Goal: Task Accomplishment & Management: Use online tool/utility

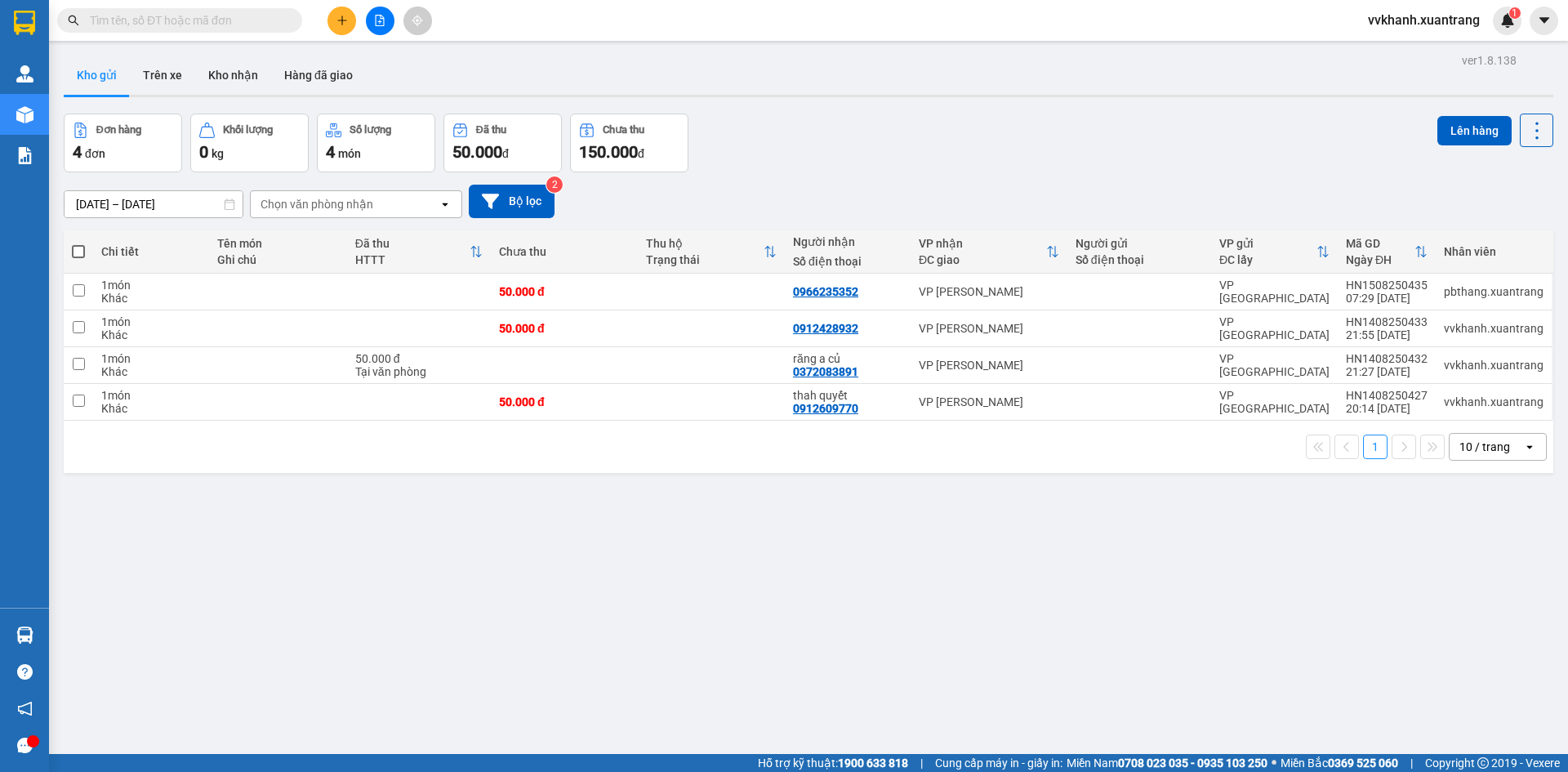
click at [85, 250] on span at bounding box center [78, 251] width 13 height 13
click at [79, 244] on input "checkbox" at bounding box center [79, 244] width 0 height 0
checkbox input "true"
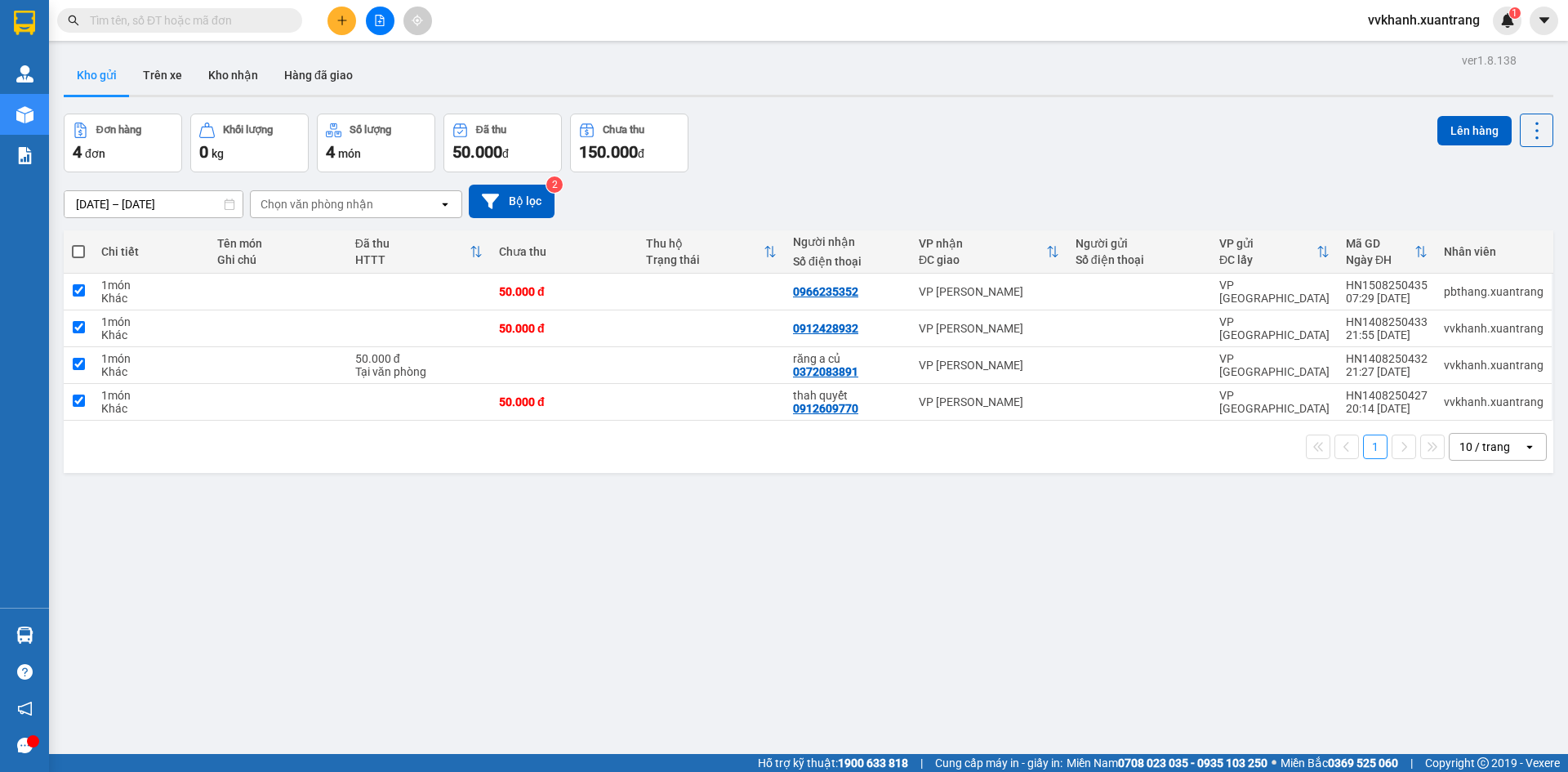
checkbox input "true"
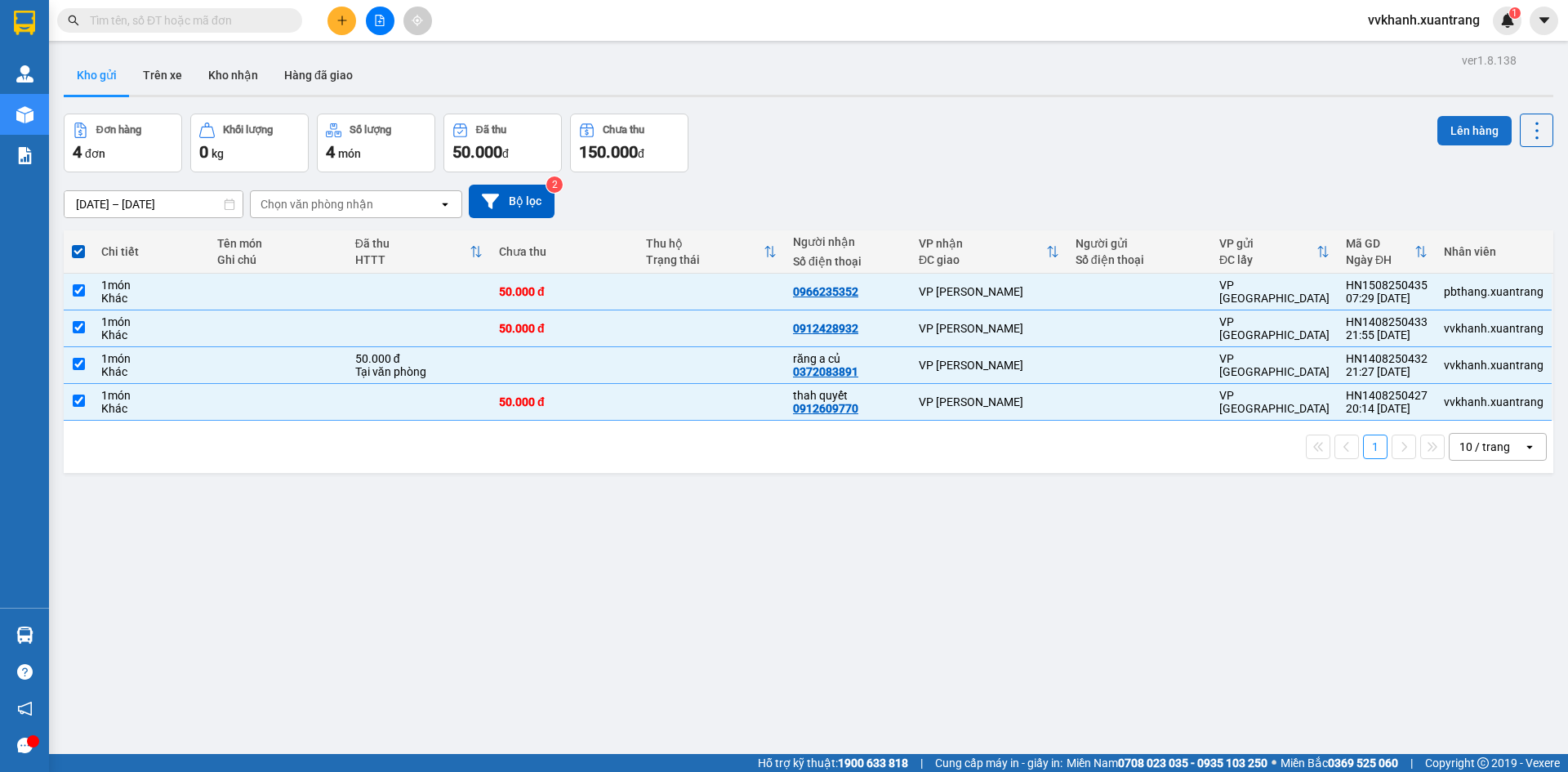
drag, startPoint x: 1393, startPoint y: 161, endPoint x: 1450, endPoint y: 133, distance: 63.5
click at [1450, 133] on button "Lên hàng" at bounding box center [1474, 131] width 74 height 30
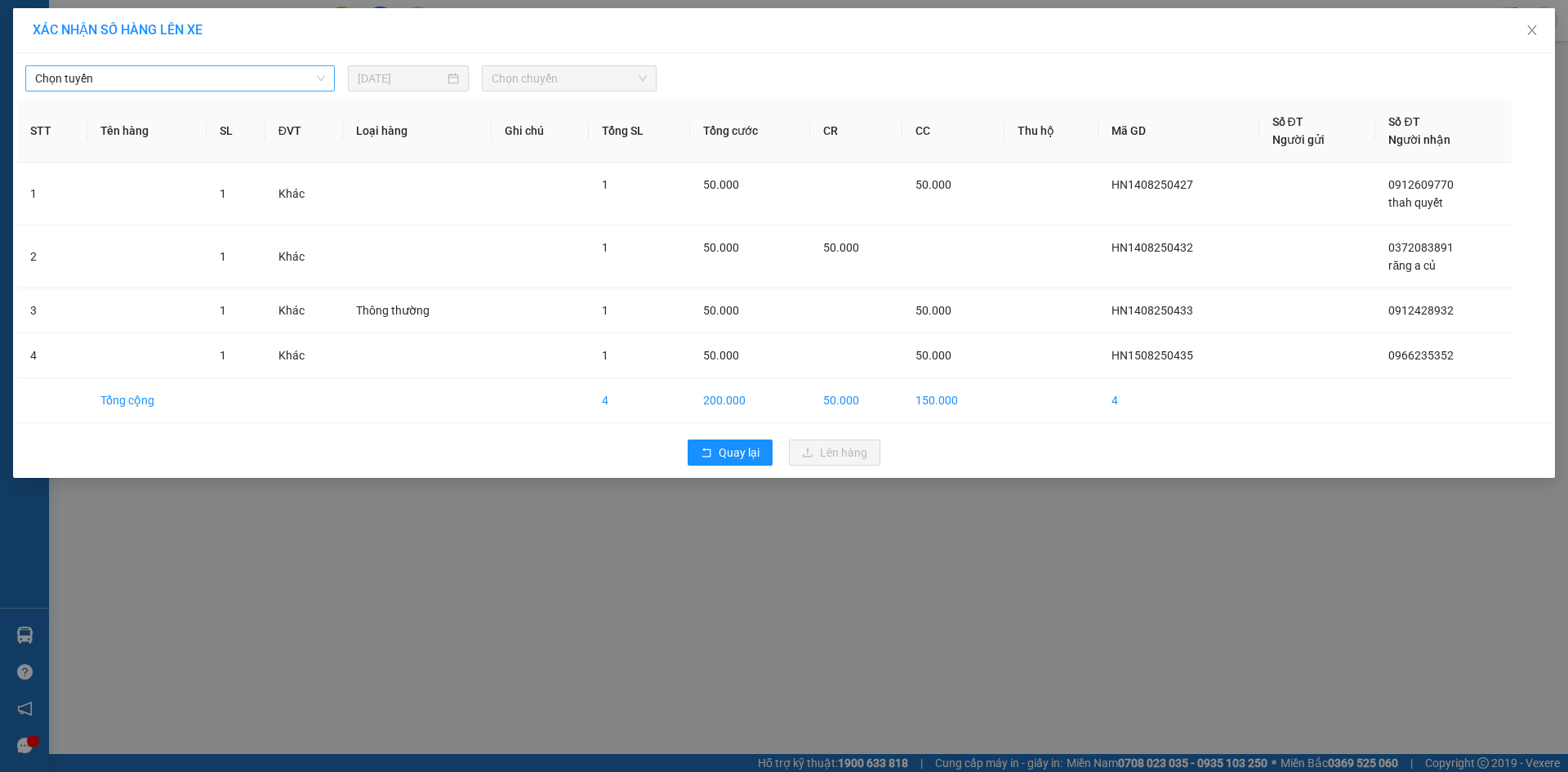
click at [262, 73] on span "Chọn tuyến" at bounding box center [180, 79] width 290 height 25
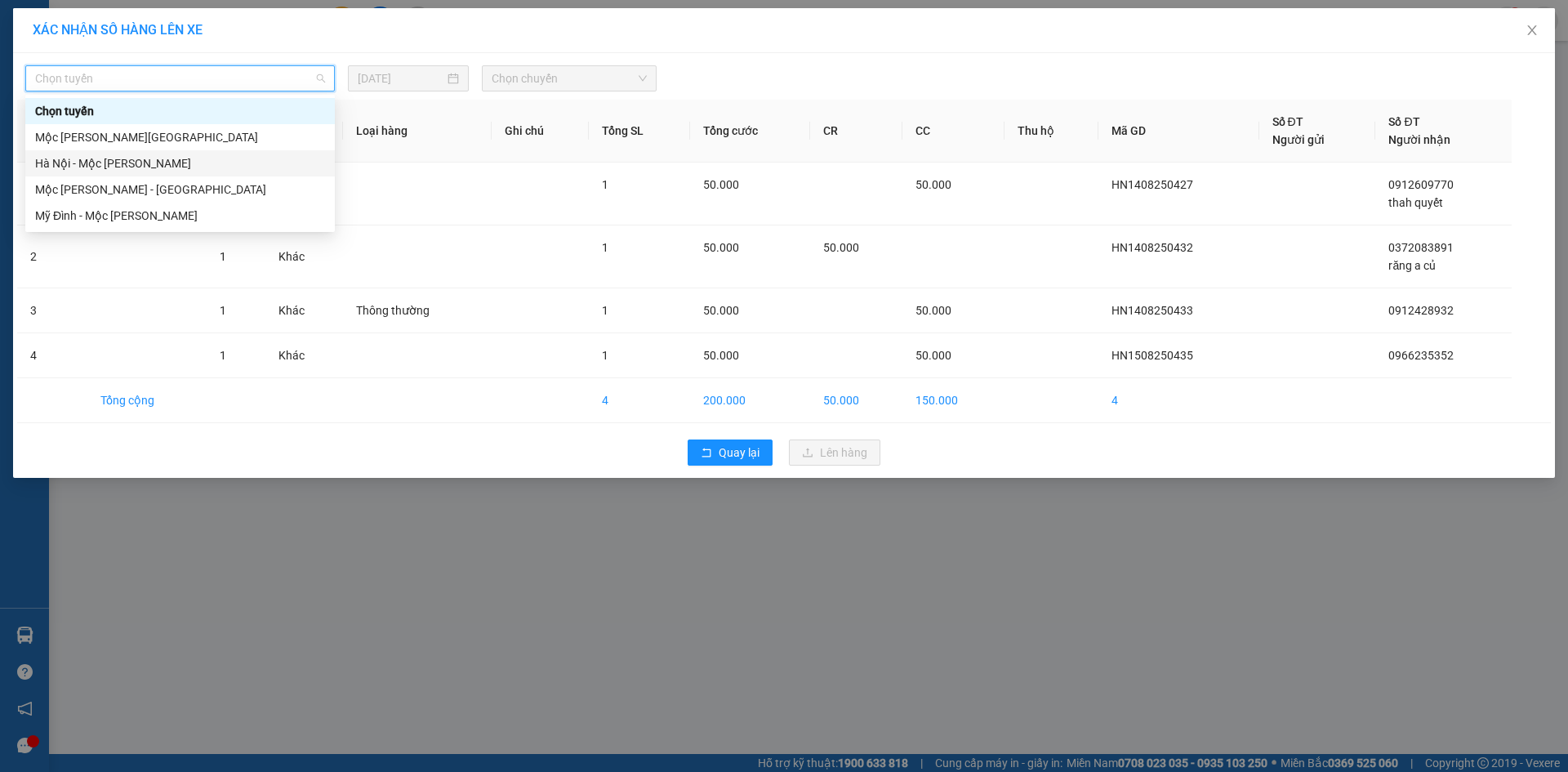
click at [139, 164] on div "Hà Nội - Mộc Châu" at bounding box center [180, 163] width 290 height 18
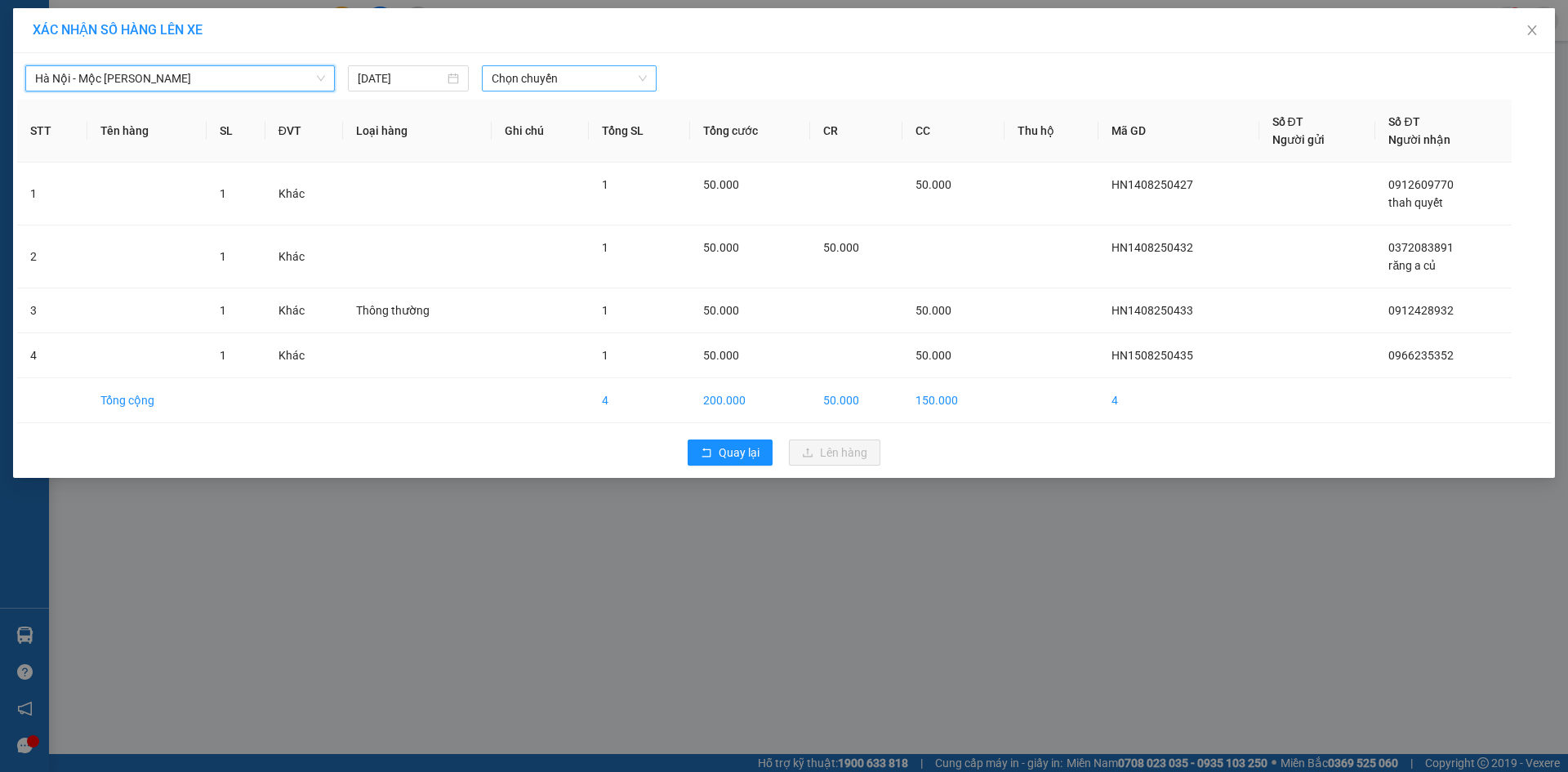
click at [509, 80] on span "Chọn chuyến" at bounding box center [569, 79] width 155 height 25
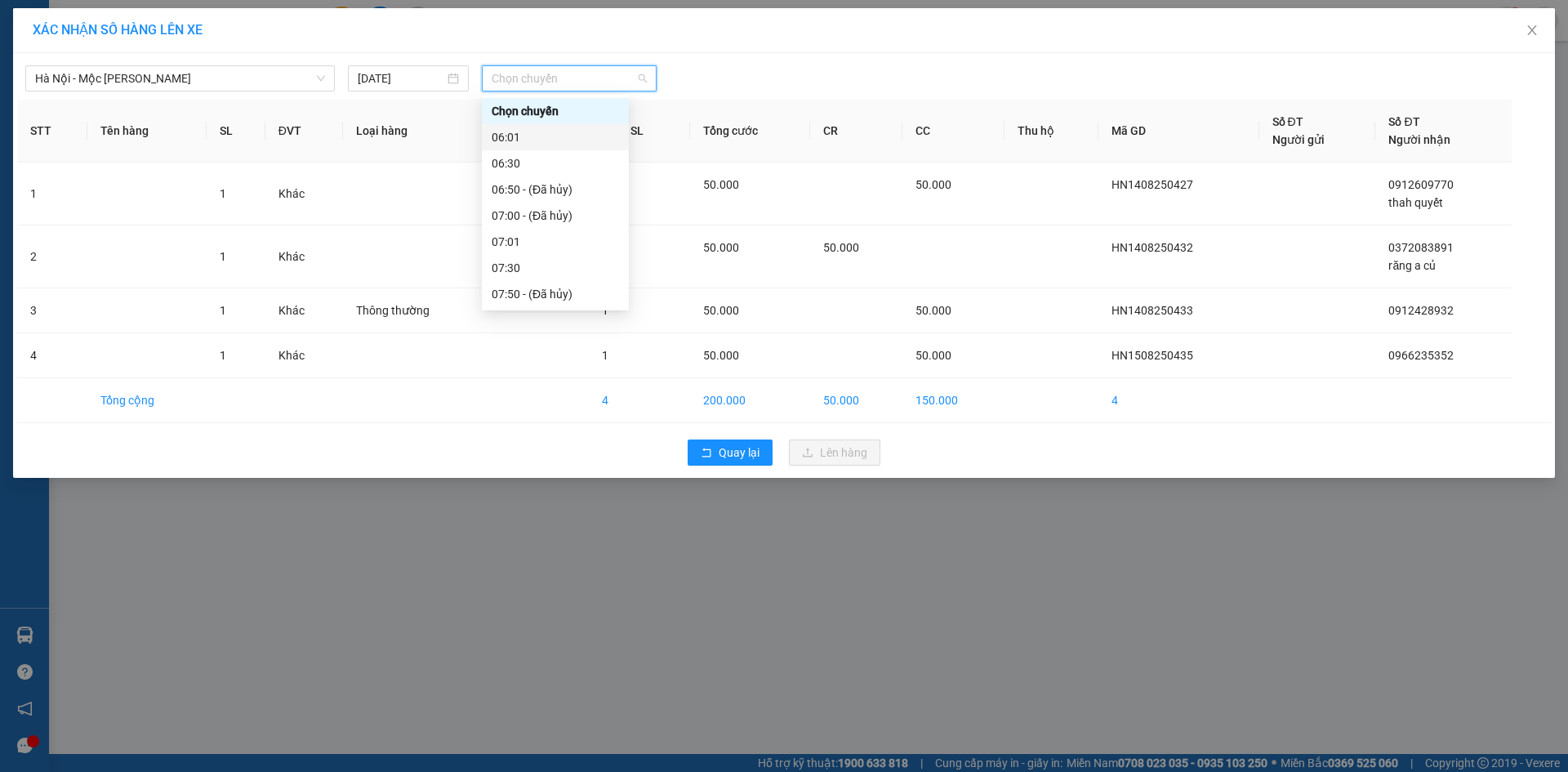
click at [520, 139] on div "06:01" at bounding box center [554, 137] width 127 height 18
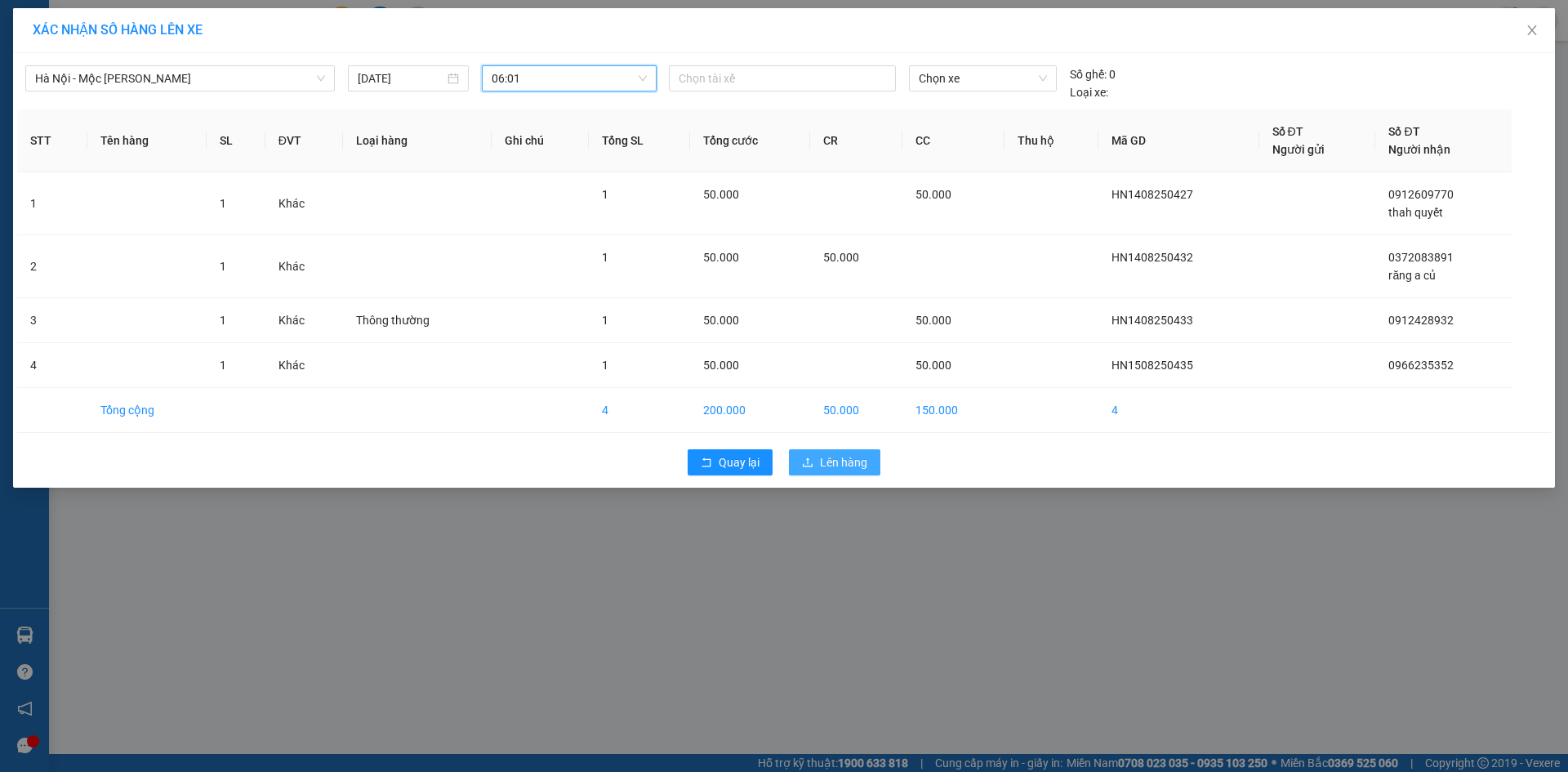
click at [859, 463] on span "Lên hàng" at bounding box center [844, 462] width 47 height 18
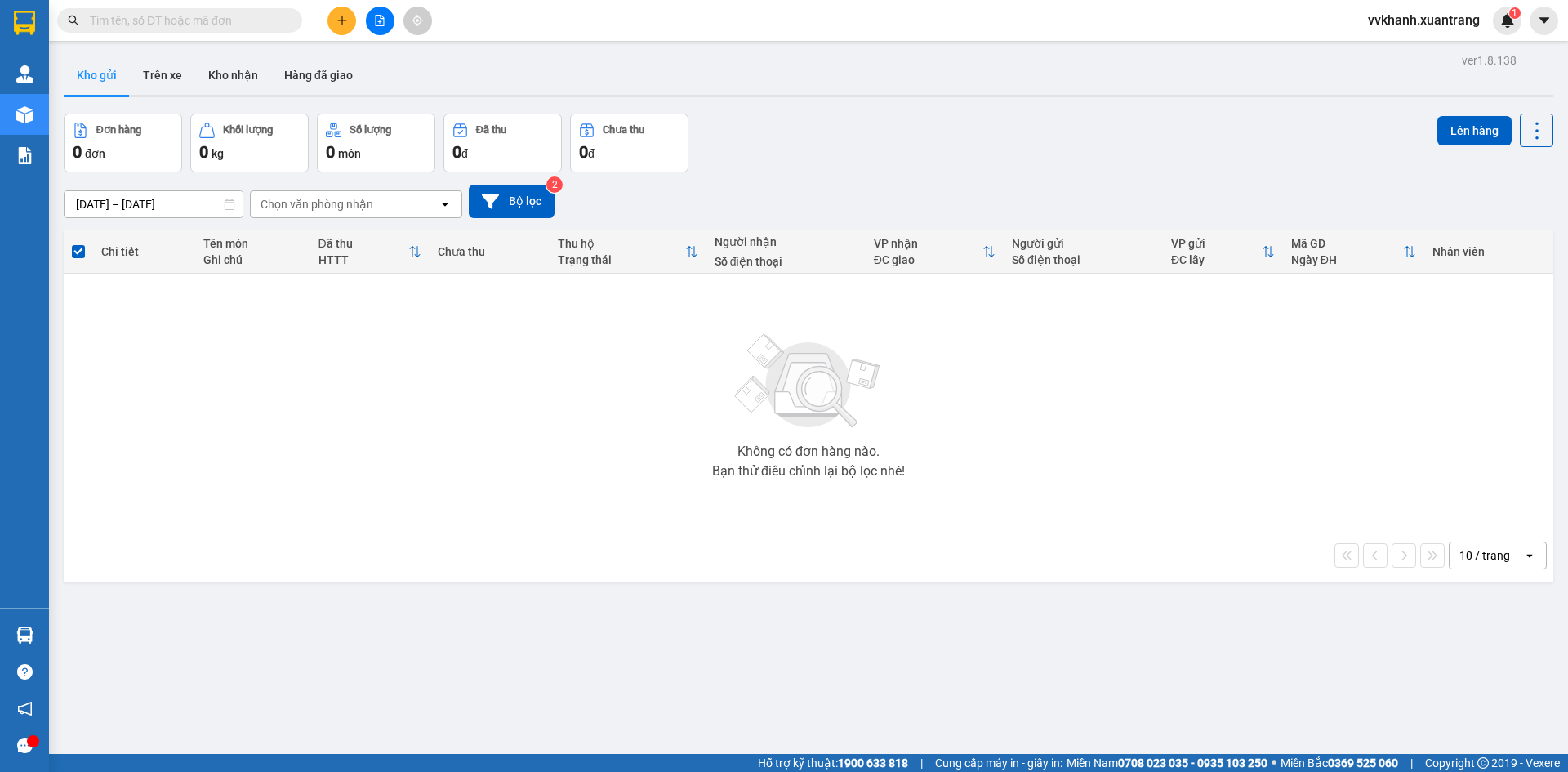
click at [384, 27] on button at bounding box center [380, 20] width 29 height 29
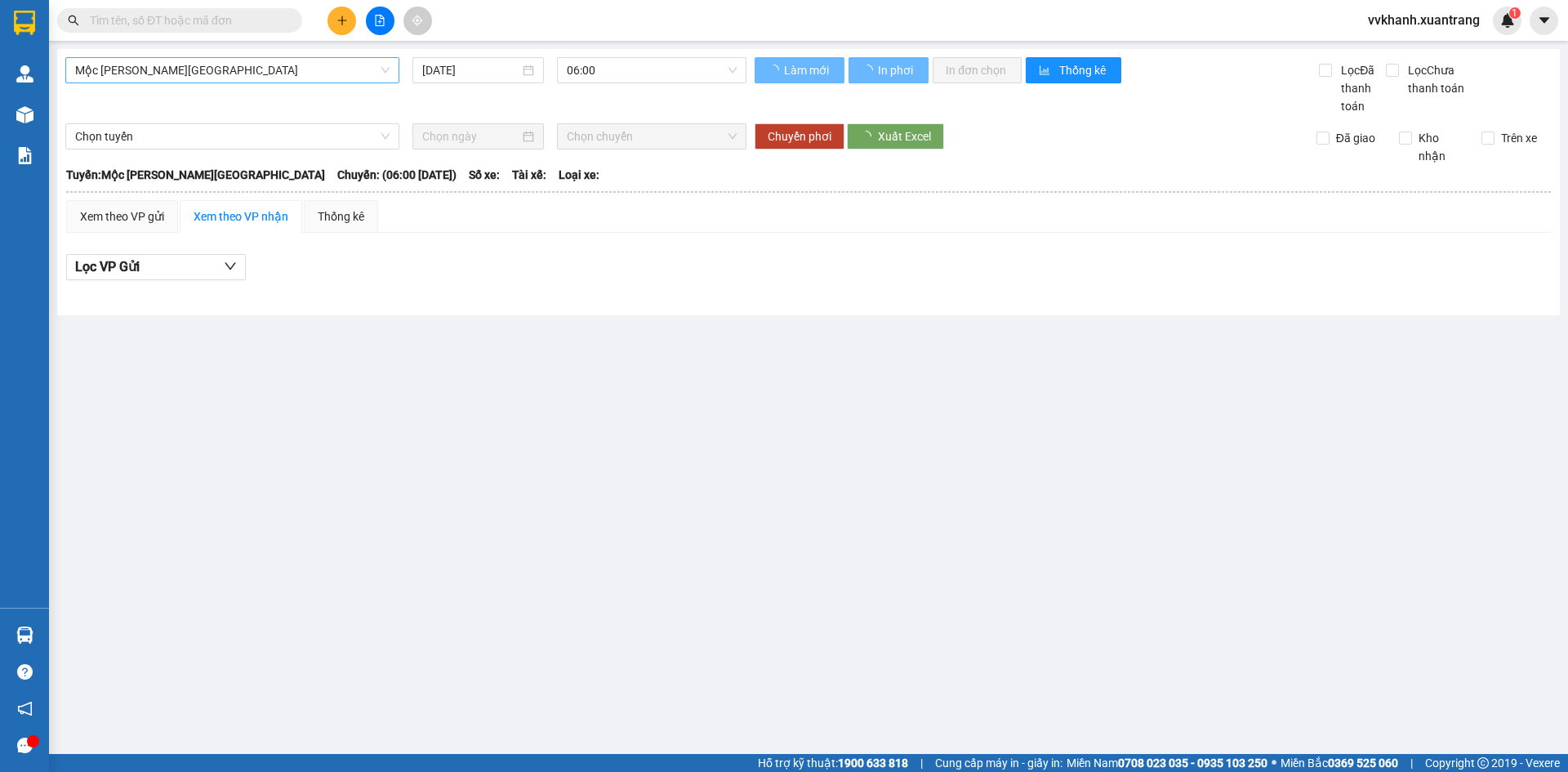
click at [202, 68] on span "Mộc Châu - Hà Nội" at bounding box center [232, 70] width 314 height 25
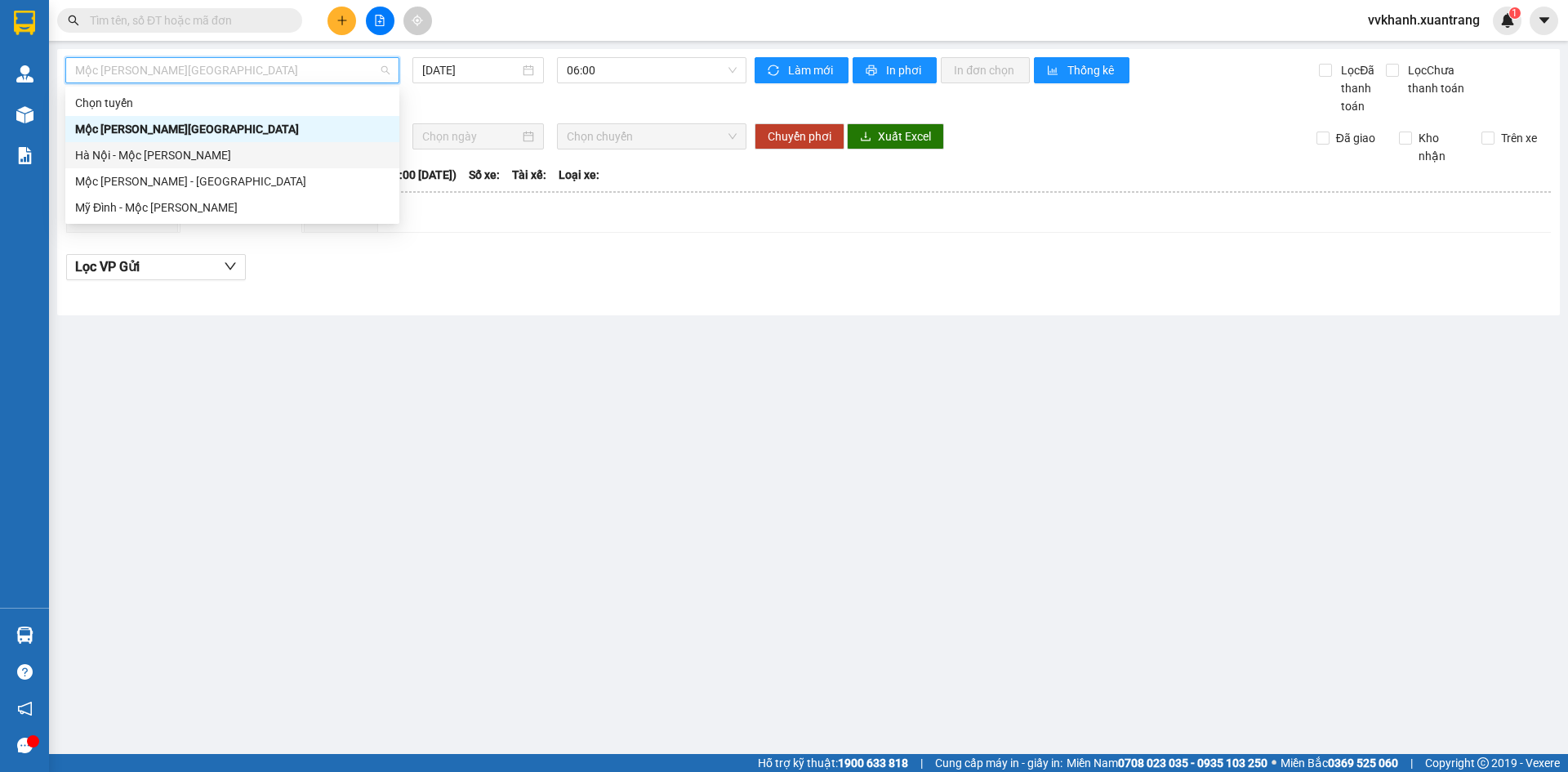
click at [127, 153] on div "Hà Nội - Mộc Châu" at bounding box center [232, 155] width 314 height 18
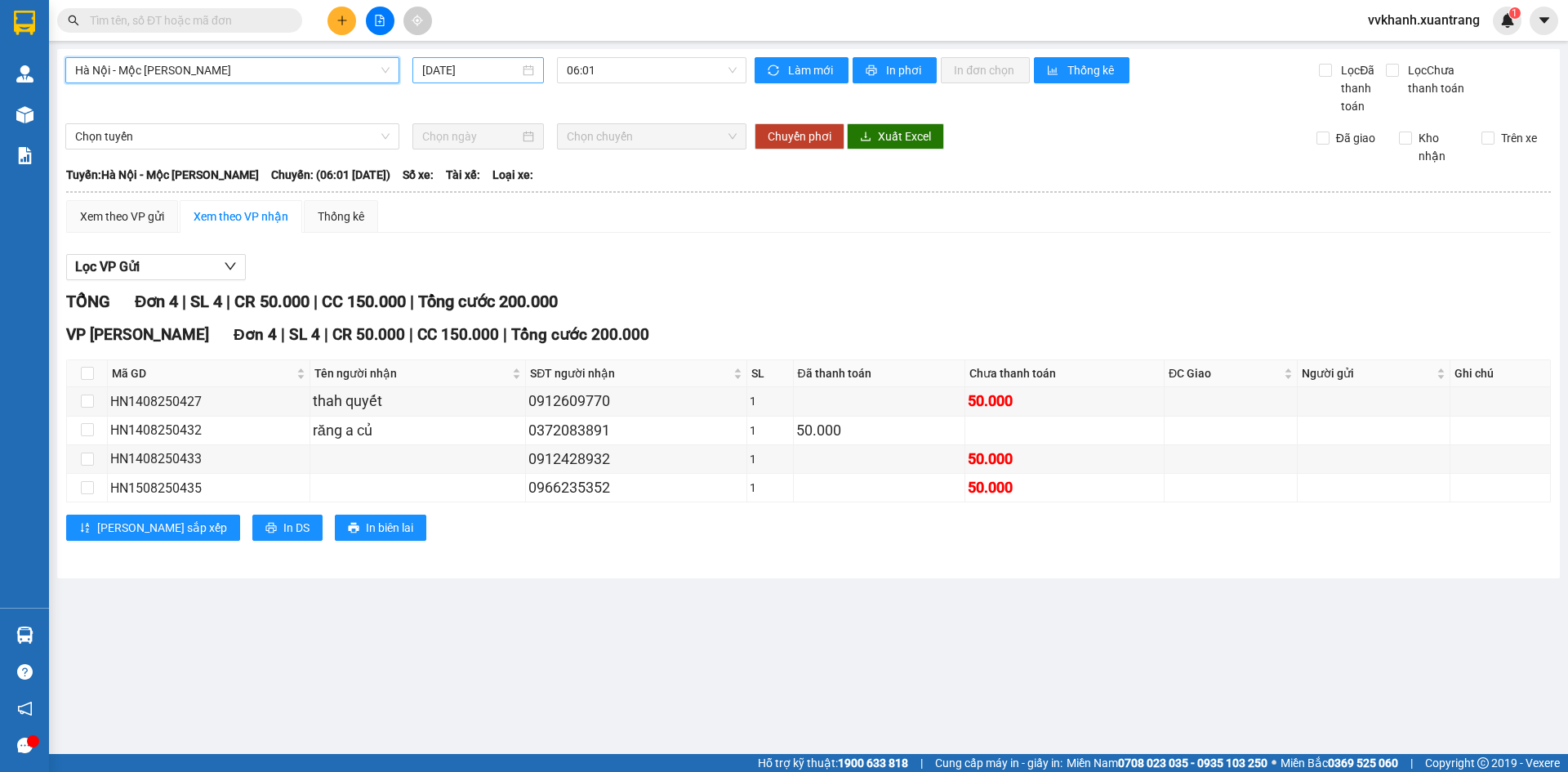
click at [448, 63] on input "15/08/2025" at bounding box center [470, 70] width 97 height 18
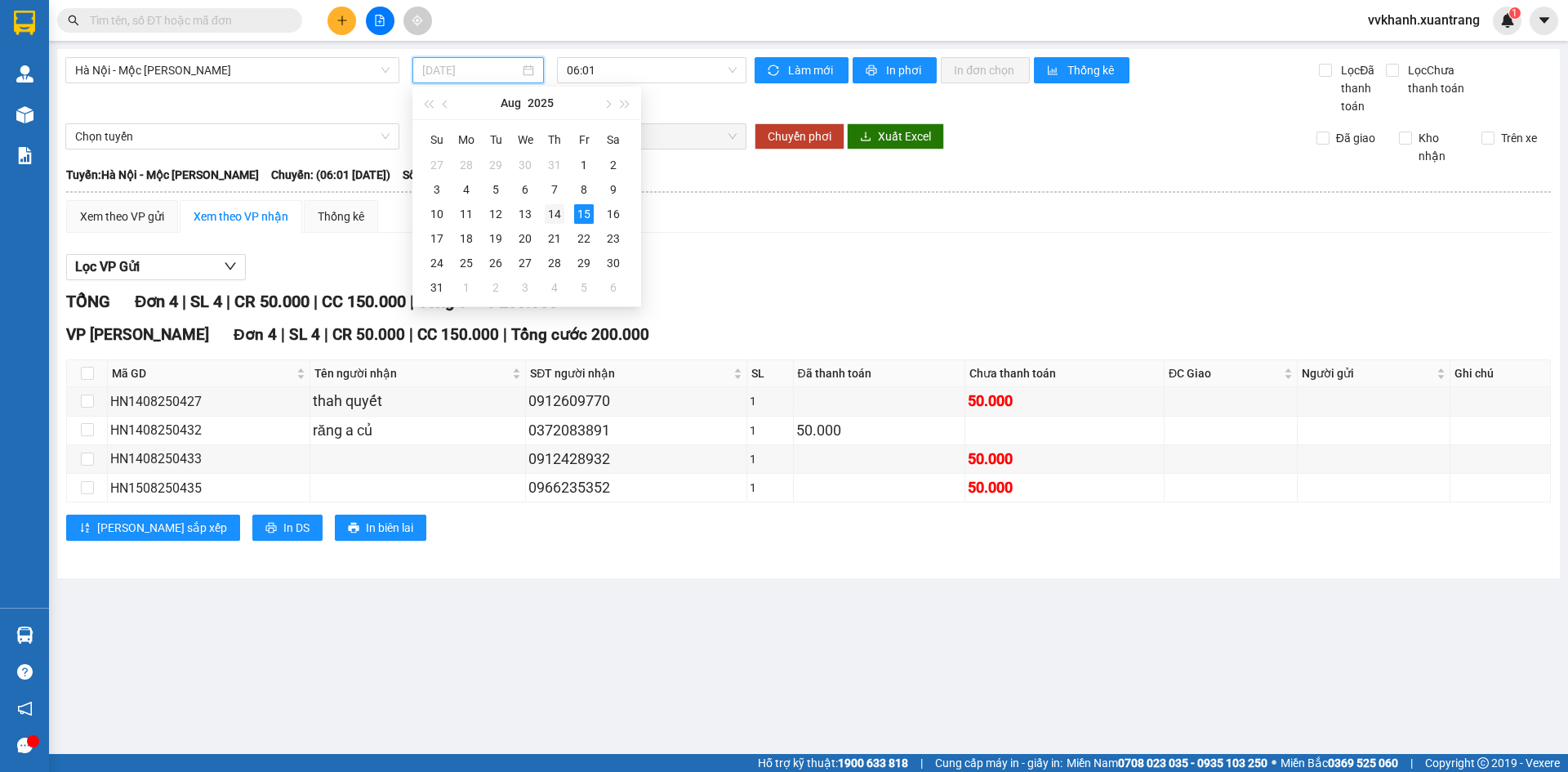
click at [553, 212] on div "14" at bounding box center [554, 214] width 19 height 19
type input "14/08/2025"
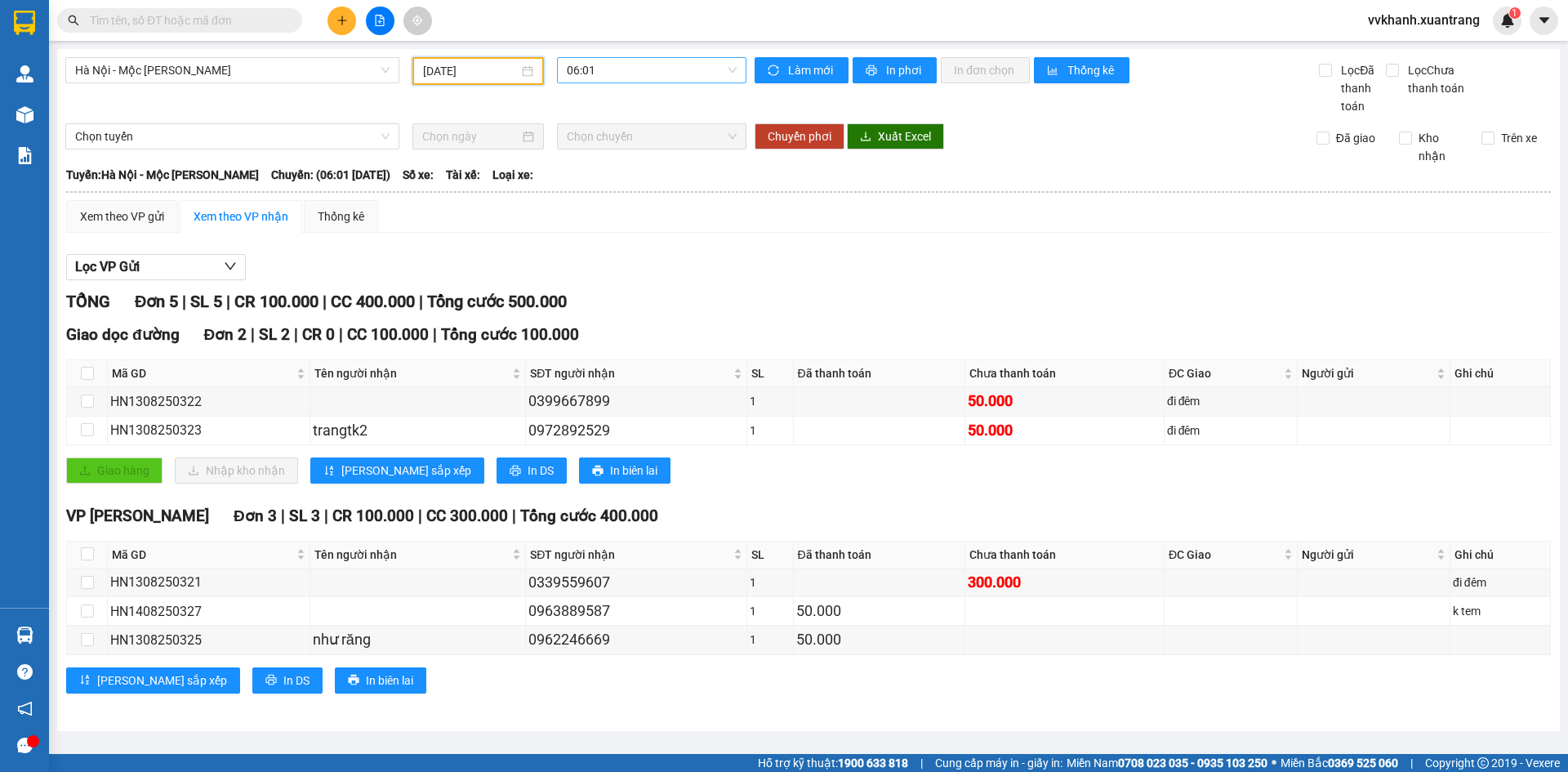
click at [617, 68] on span "06:01" at bounding box center [652, 70] width 170 height 25
click at [603, 152] on div "06:30" at bounding box center [630, 155] width 127 height 18
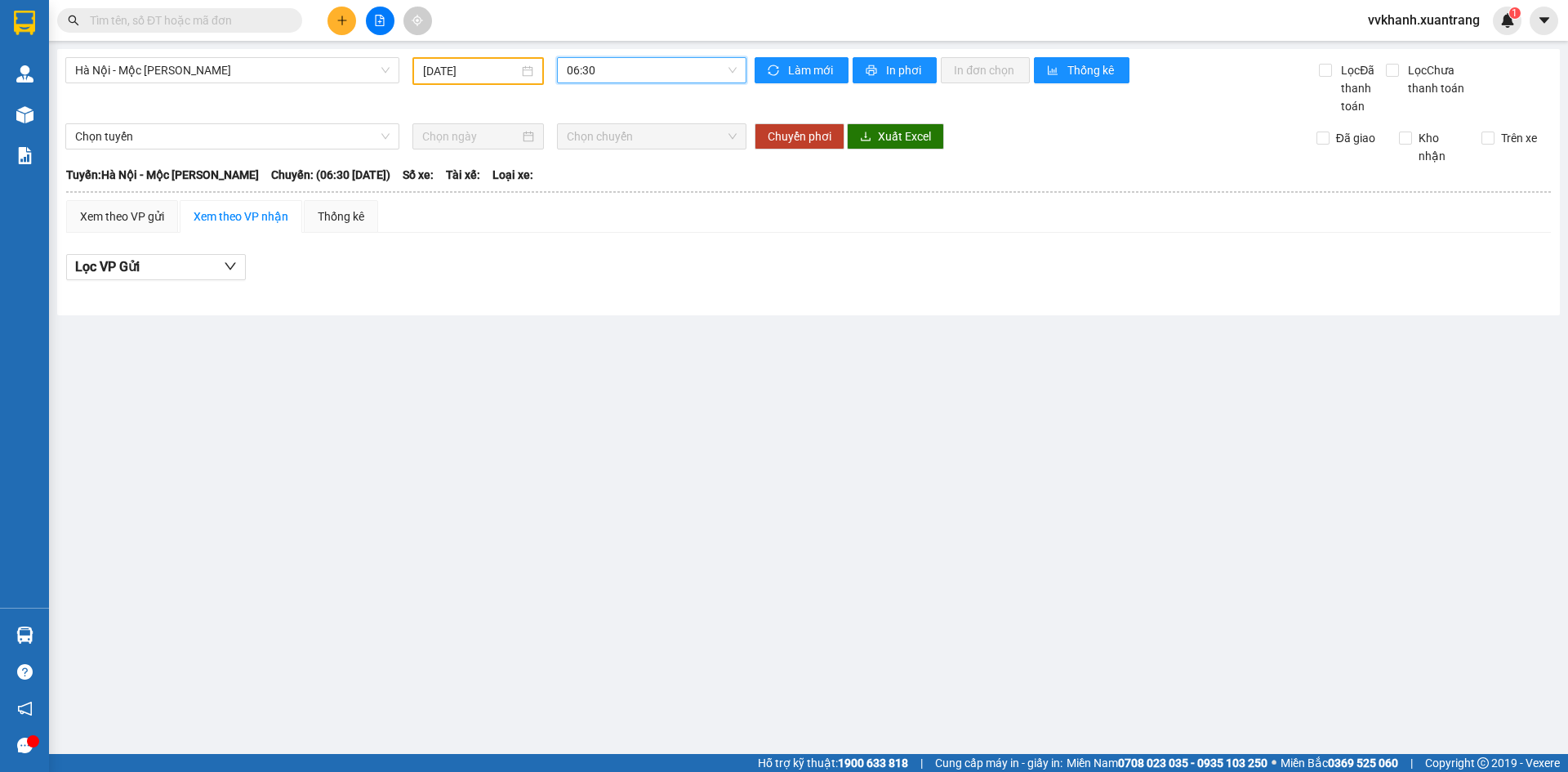
click at [602, 68] on span "06:30" at bounding box center [652, 70] width 170 height 25
click at [583, 175] on div "07:01" at bounding box center [630, 181] width 127 height 18
click at [594, 69] on span "07:01" at bounding box center [652, 70] width 170 height 25
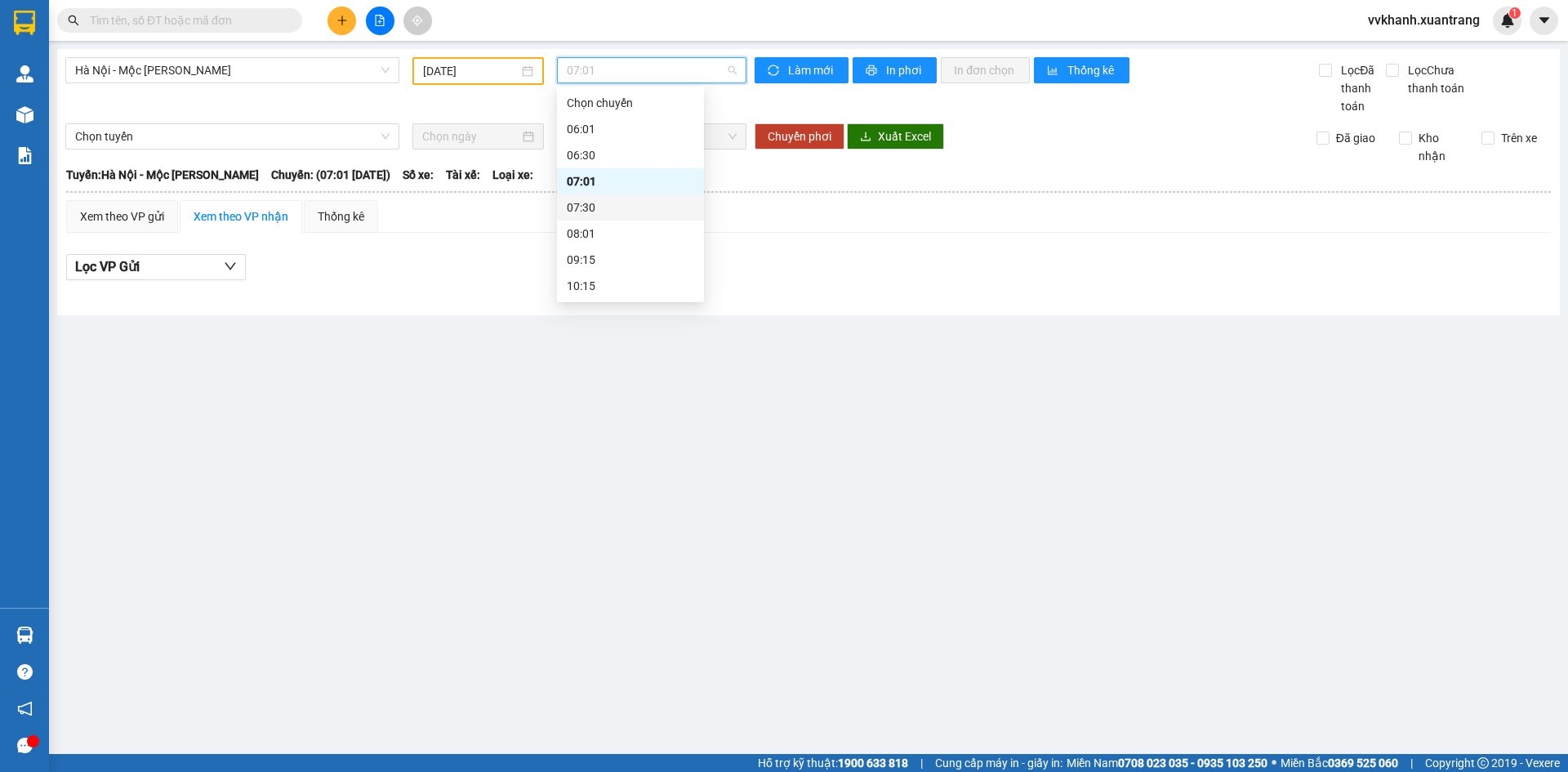
drag, startPoint x: 582, startPoint y: 205, endPoint x: 591, endPoint y: 135, distance: 70.6
click at [581, 205] on div "07:30" at bounding box center [630, 208] width 127 height 18
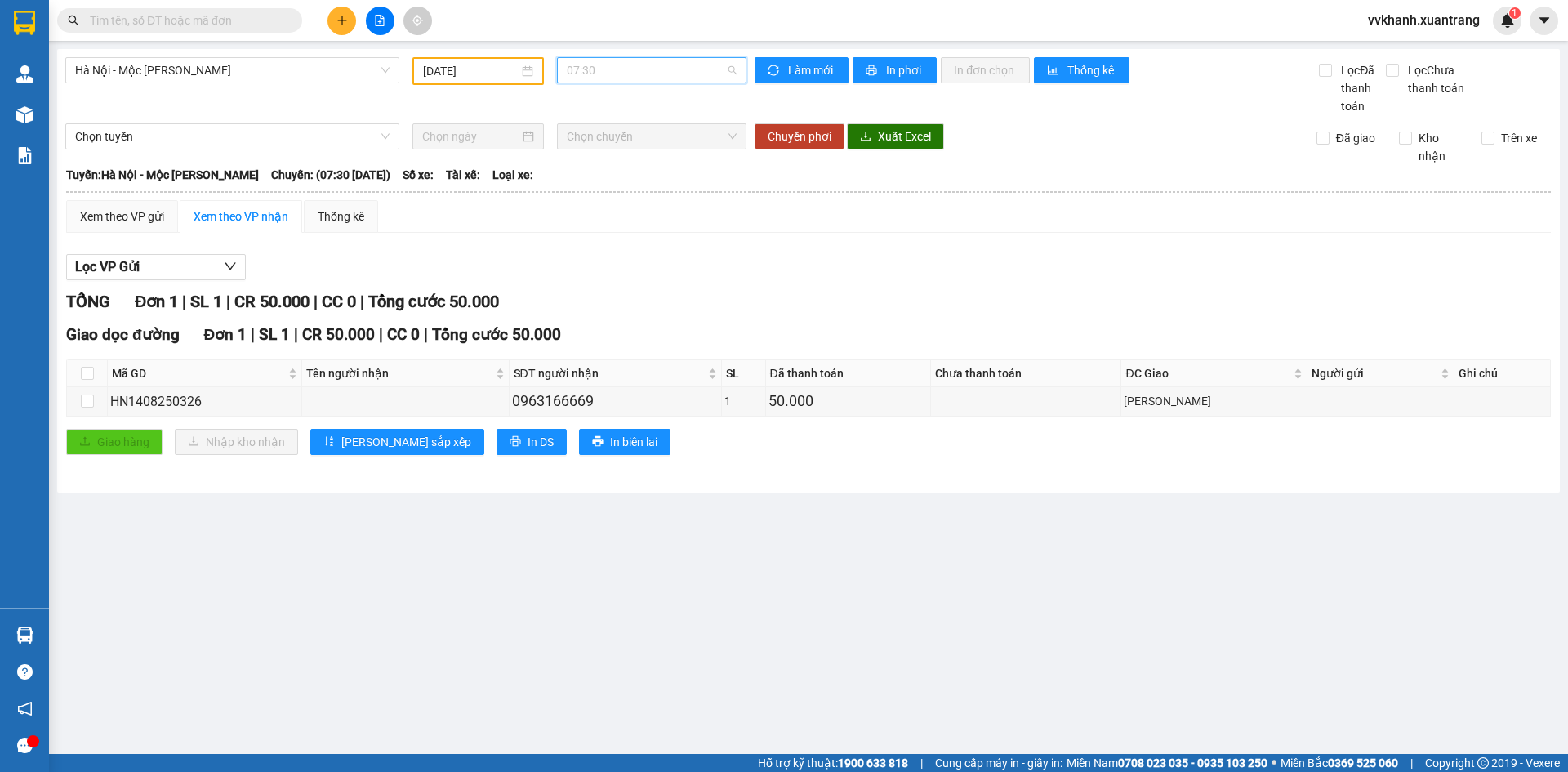
click at [597, 71] on span "07:30" at bounding box center [652, 70] width 170 height 25
click at [574, 230] on div "08:01" at bounding box center [630, 233] width 127 height 18
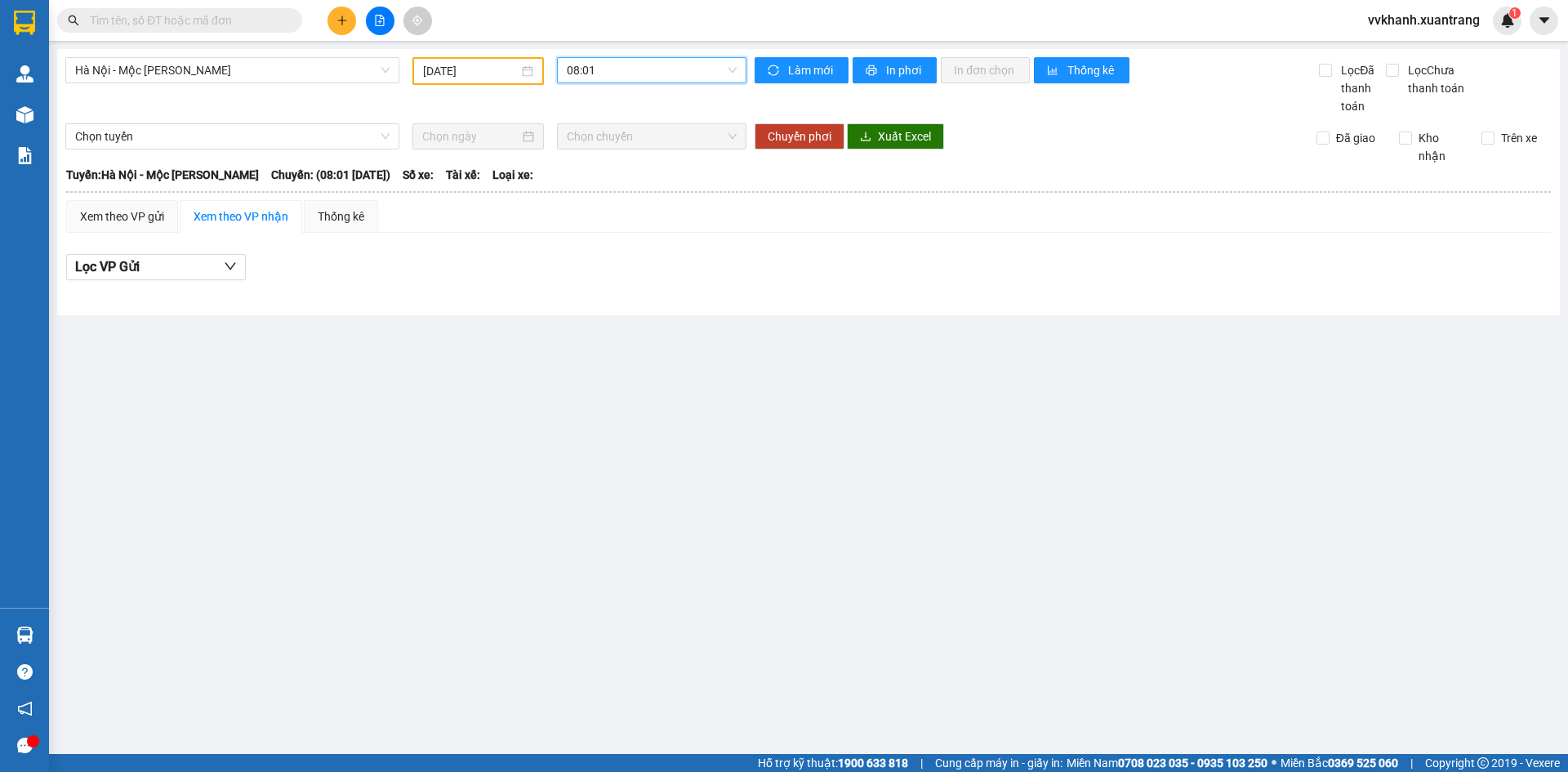
click at [592, 76] on span "08:01" at bounding box center [652, 70] width 170 height 25
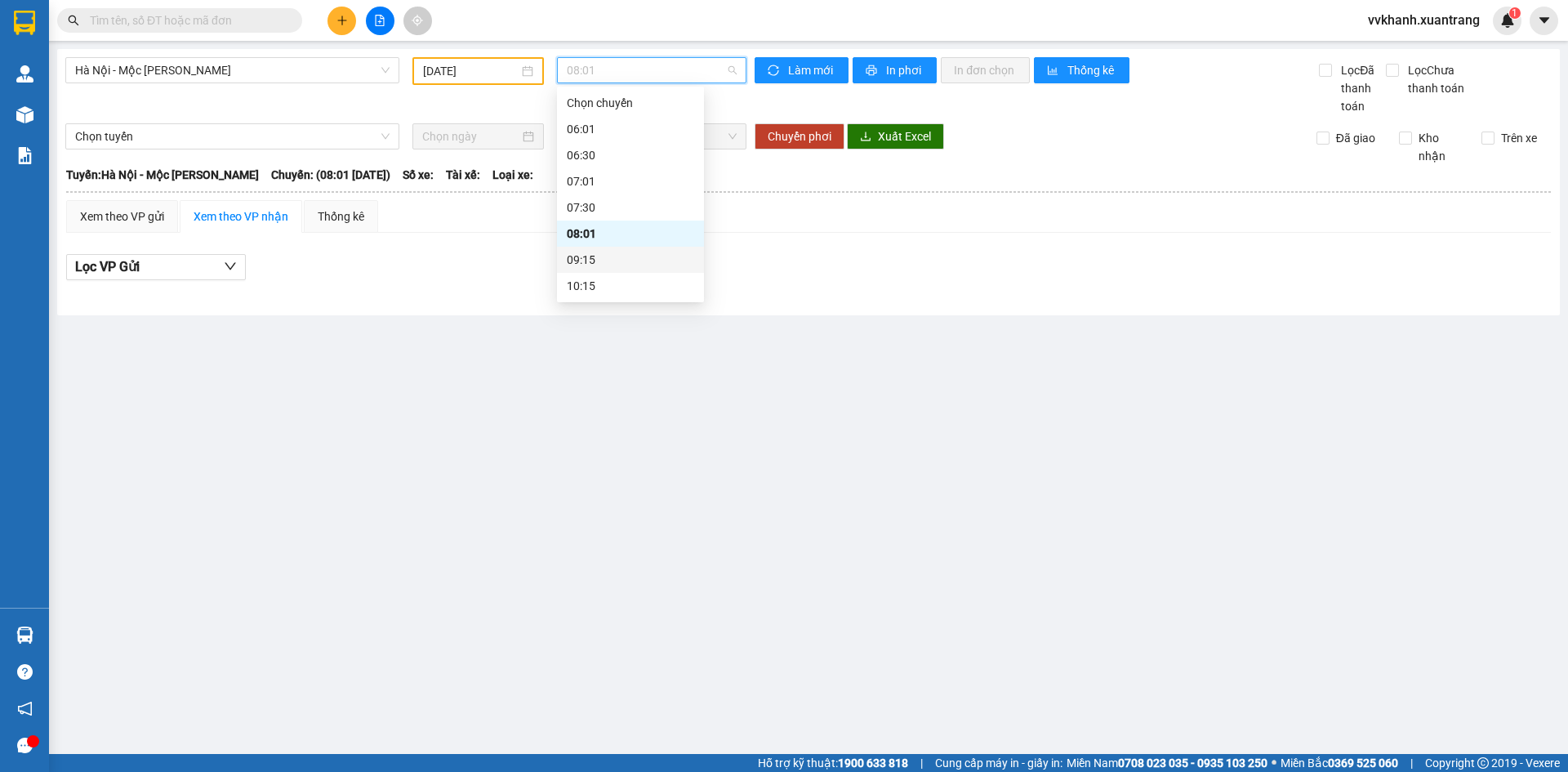
click at [604, 259] on div "09:15" at bounding box center [630, 259] width 127 height 18
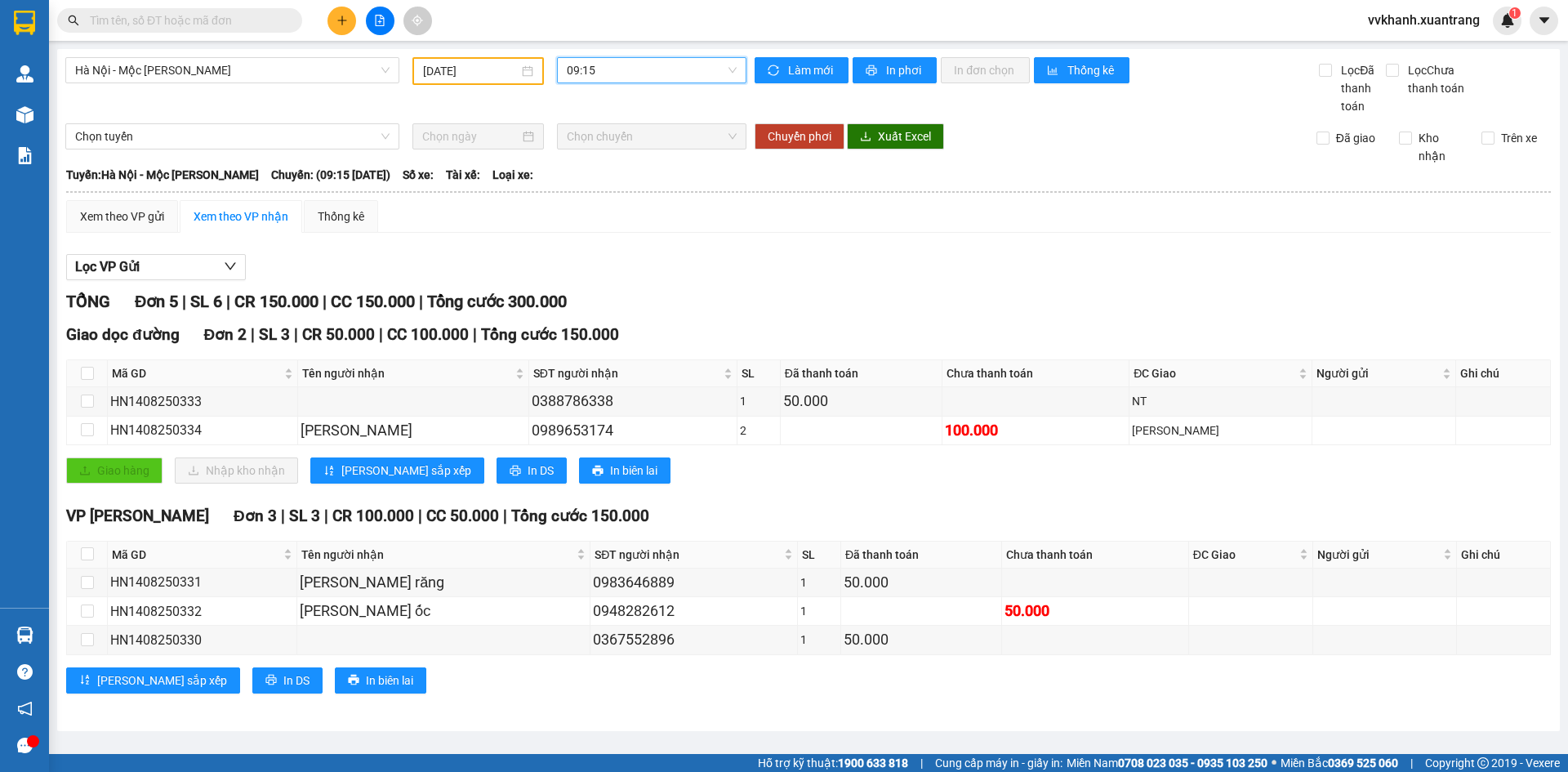
drag, startPoint x: 619, startPoint y: 76, endPoint x: 628, endPoint y: 101, distance: 26.6
click at [620, 77] on span "09:15" at bounding box center [652, 70] width 170 height 25
click at [626, 209] on div "10:15" at bounding box center [630, 204] width 127 height 18
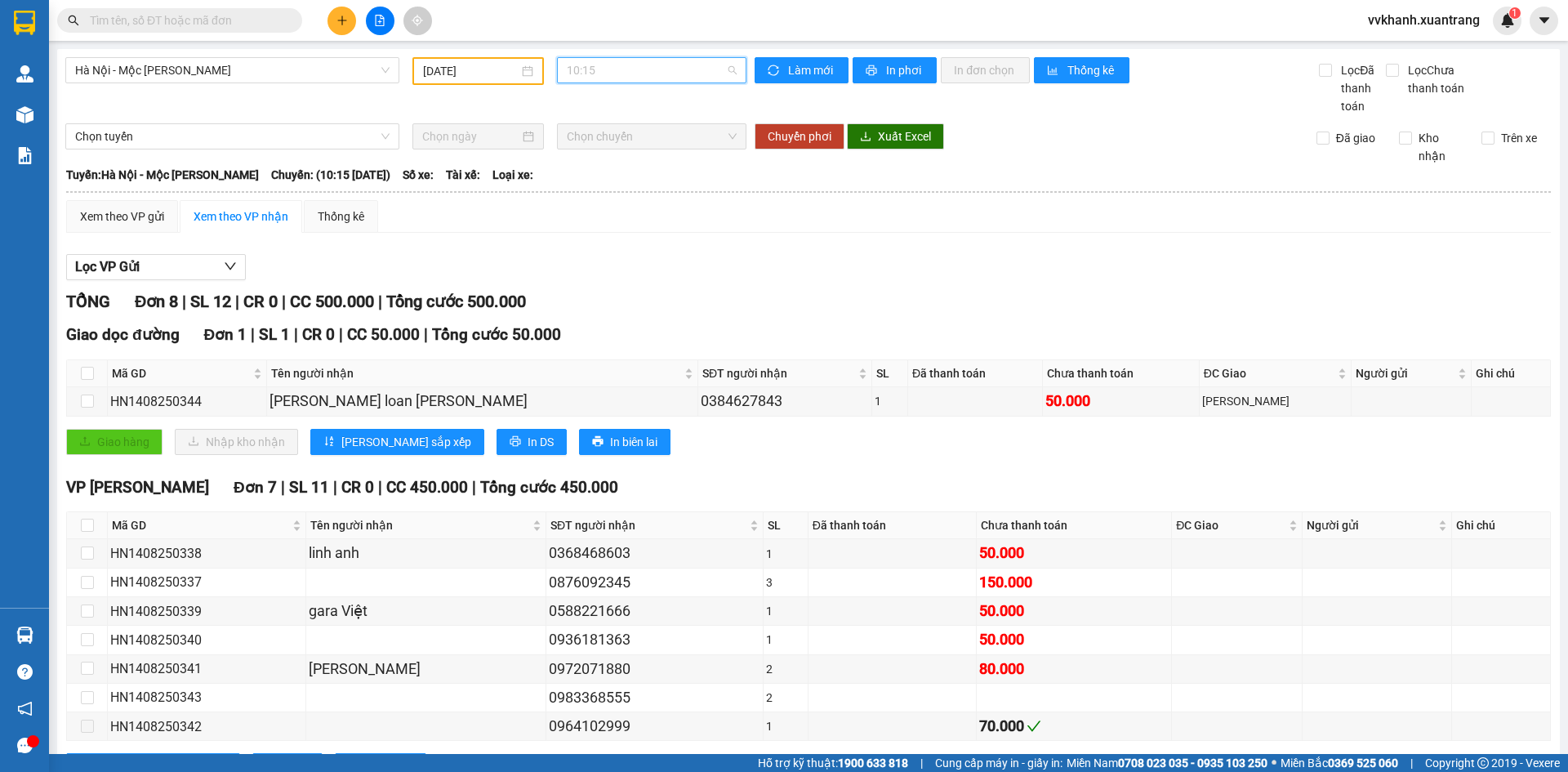
click at [636, 74] on span "10:15" at bounding box center [652, 70] width 170 height 25
click at [588, 230] on div "11:15" at bounding box center [625, 230] width 127 height 18
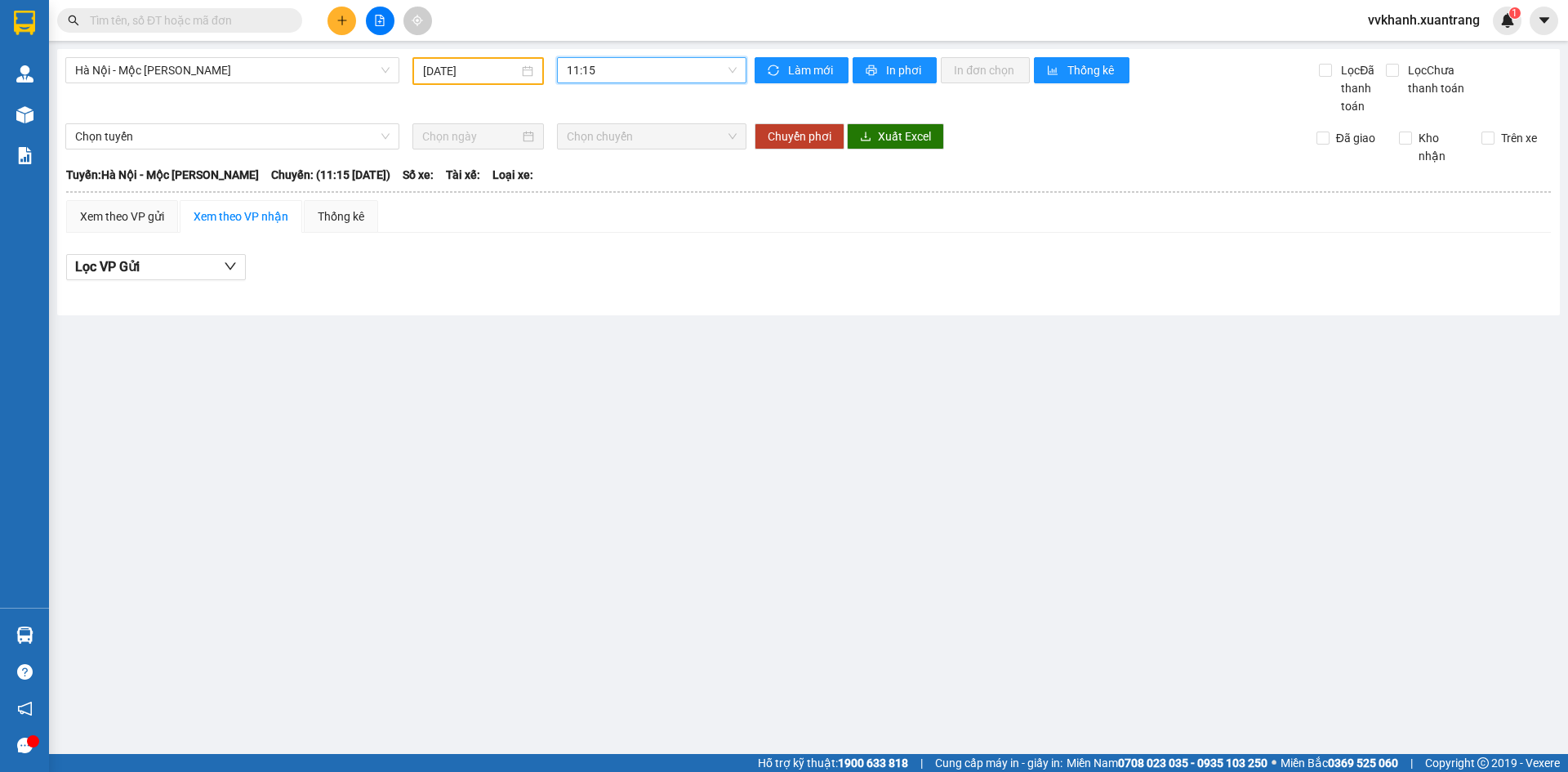
click at [587, 57] on div "11:15" at bounding box center [652, 70] width 189 height 26
click at [592, 262] on div "11:45" at bounding box center [630, 257] width 127 height 18
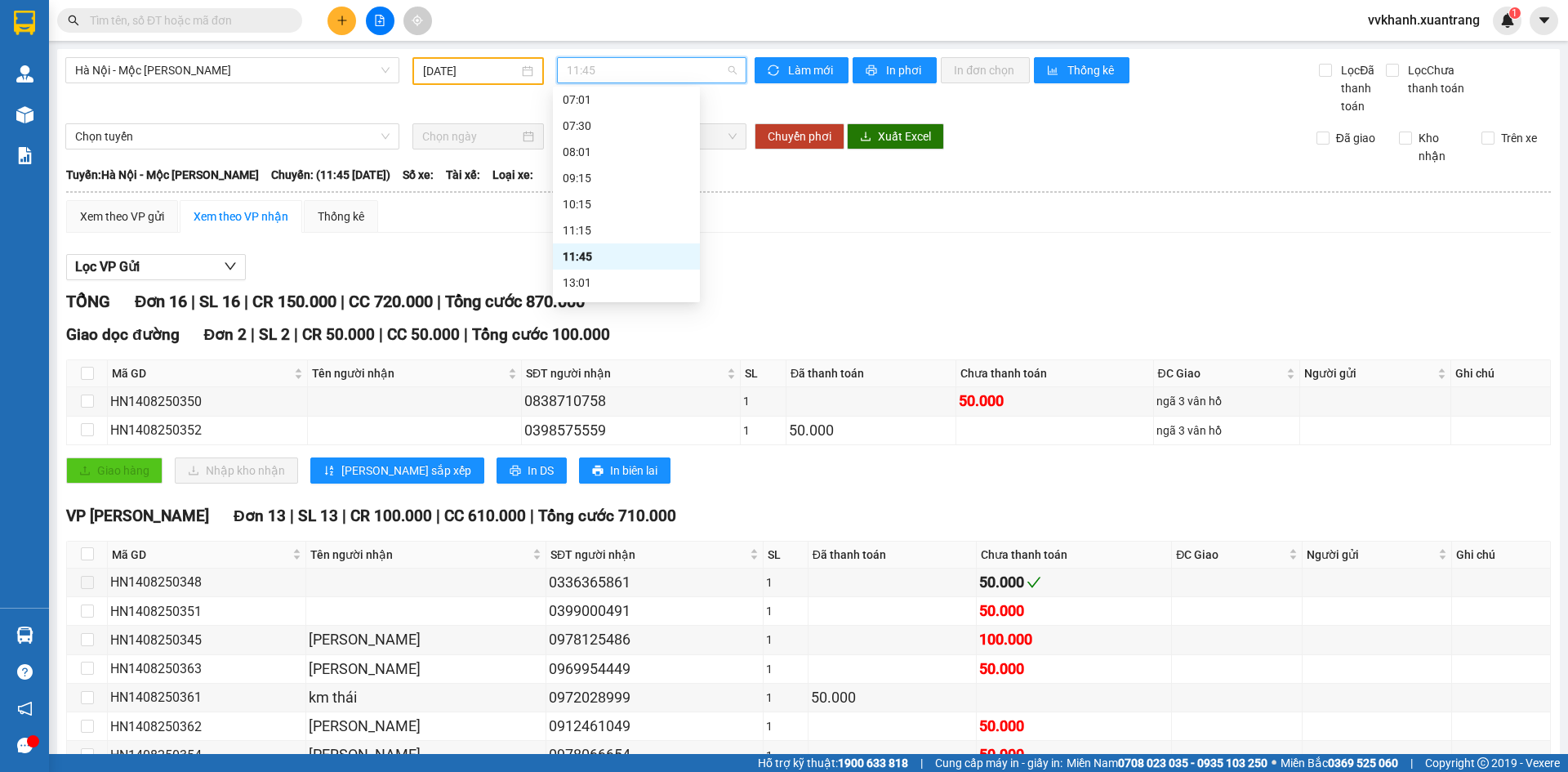
click at [655, 60] on span "11:45" at bounding box center [652, 70] width 170 height 25
click at [620, 205] on div "13:01" at bounding box center [625, 201] width 127 height 18
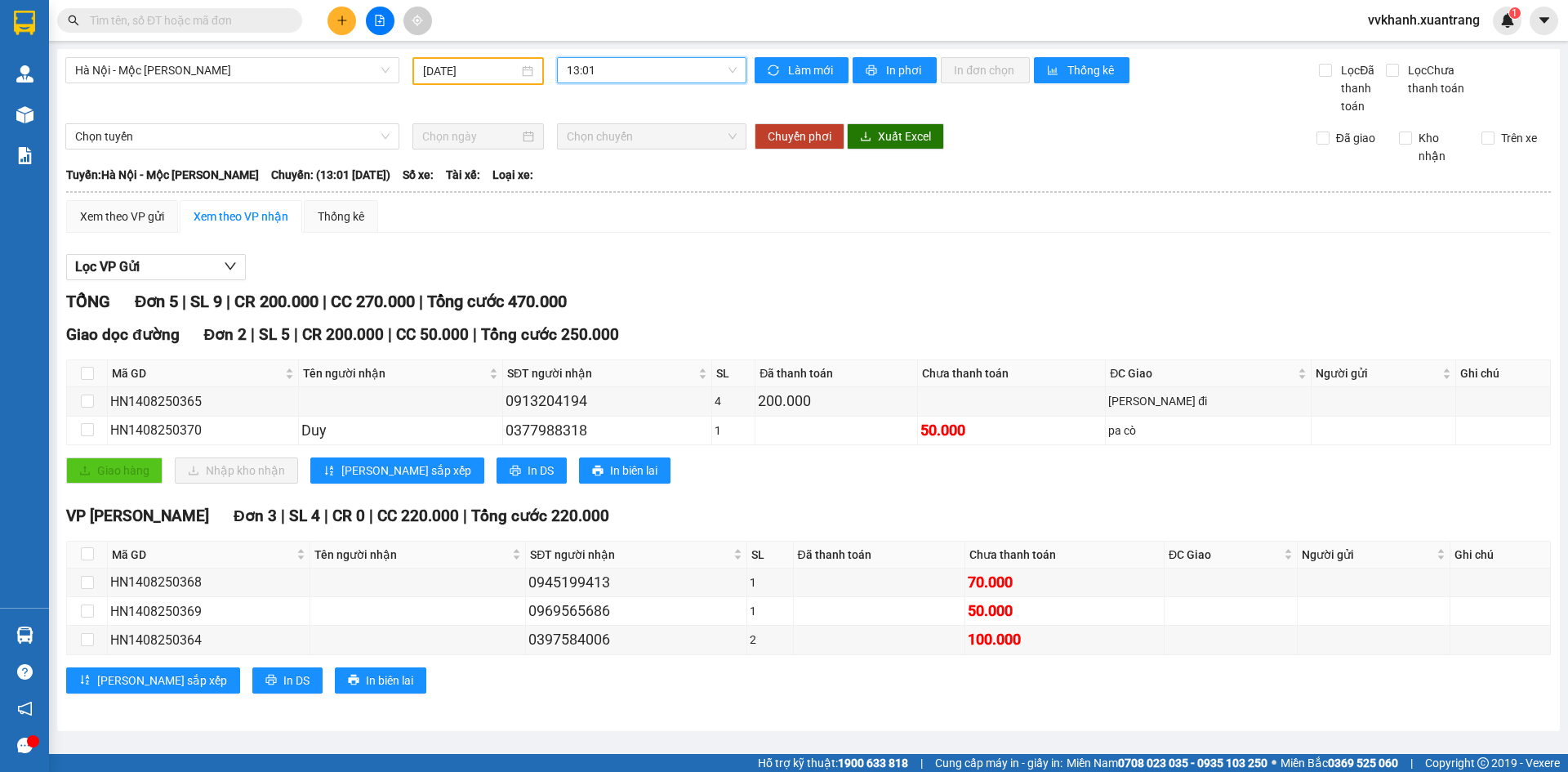
click at [633, 79] on span "13:01" at bounding box center [652, 70] width 170 height 25
click at [616, 153] on div "14:15" at bounding box center [630, 155] width 127 height 18
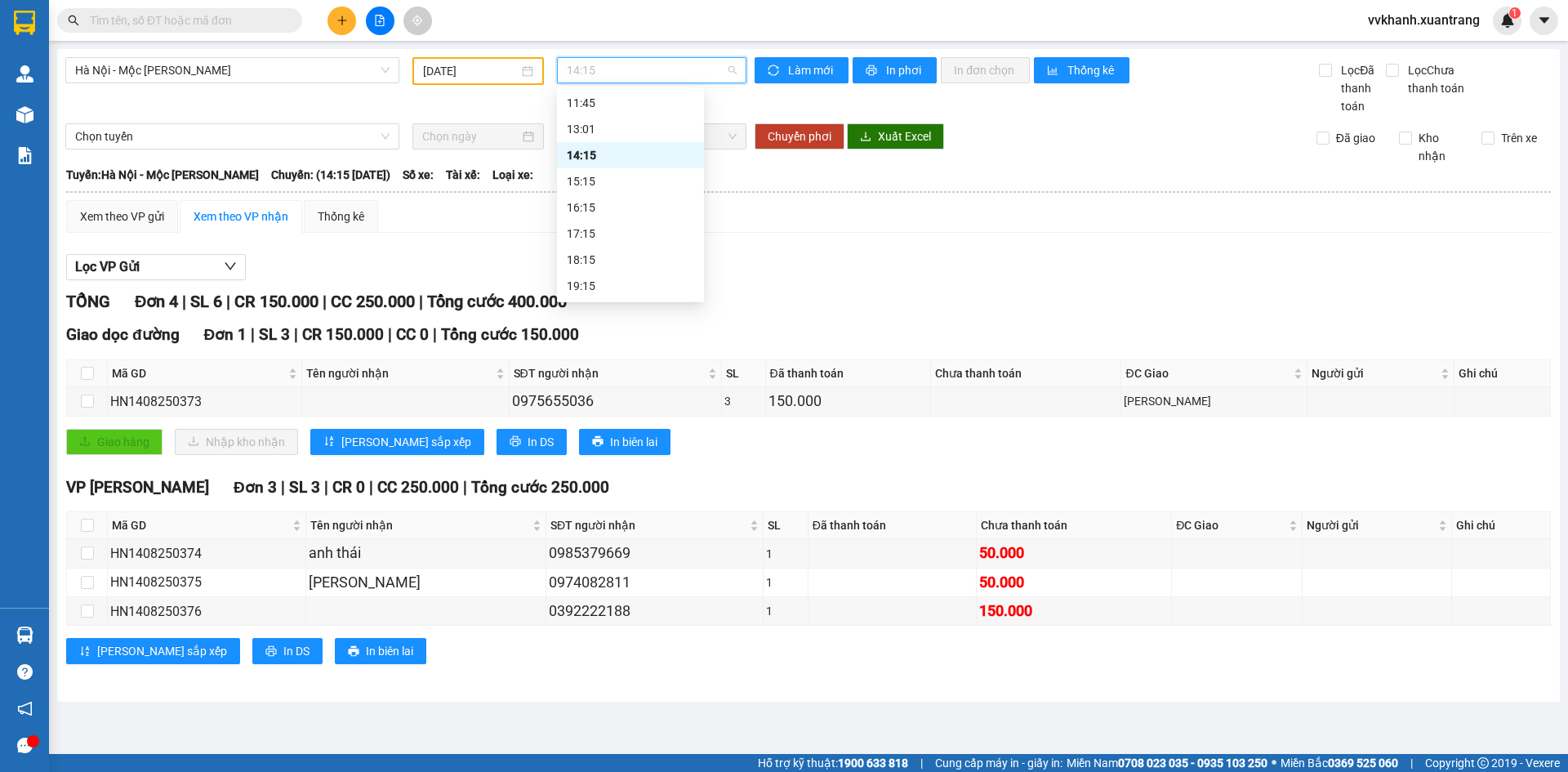
click at [616, 66] on span "14:15" at bounding box center [652, 70] width 170 height 25
click at [622, 181] on div "15:15" at bounding box center [630, 181] width 127 height 18
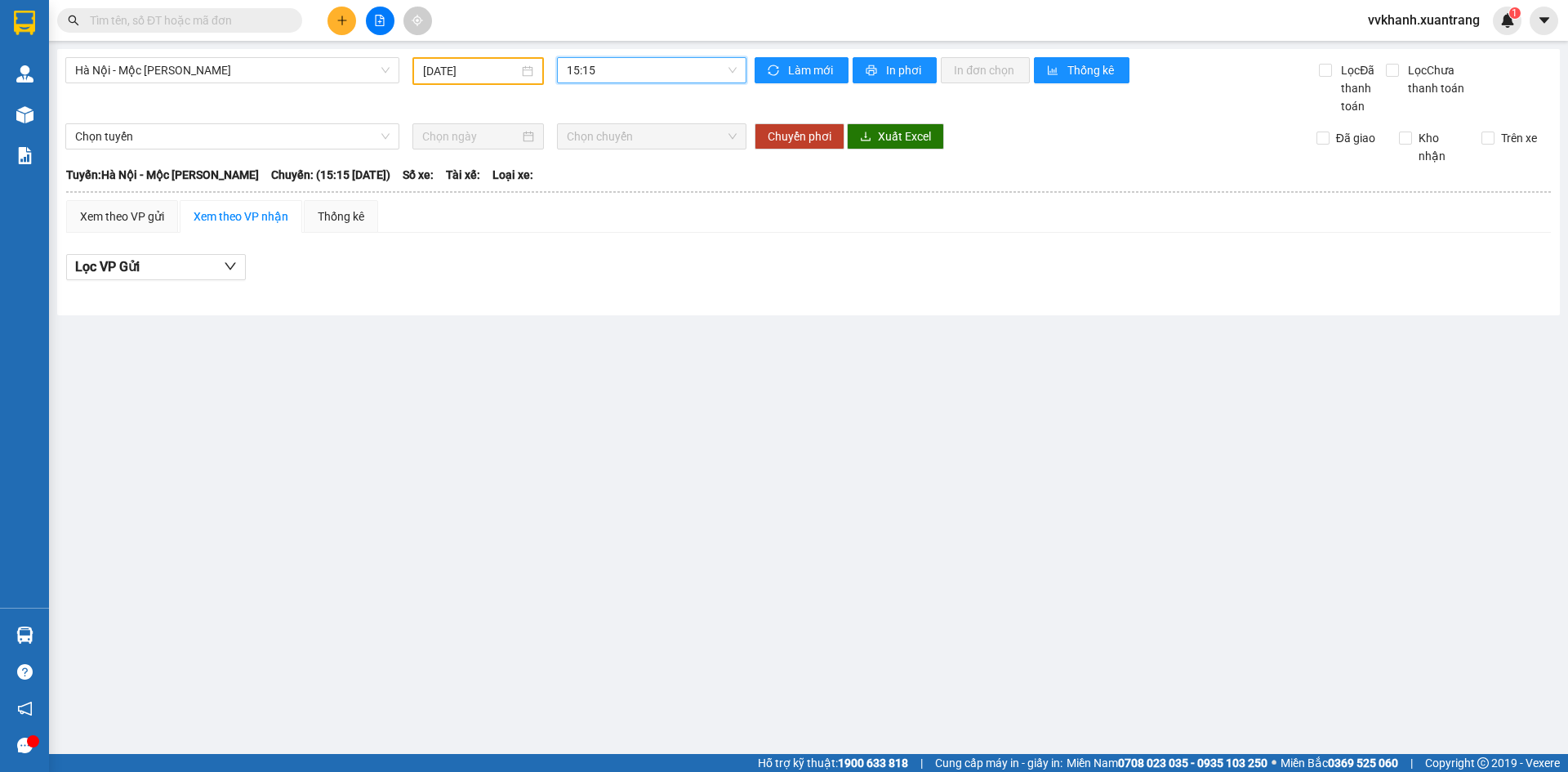
click at [620, 68] on span "15:15" at bounding box center [652, 70] width 170 height 25
click at [607, 202] on div "16:15" at bounding box center [630, 208] width 127 height 18
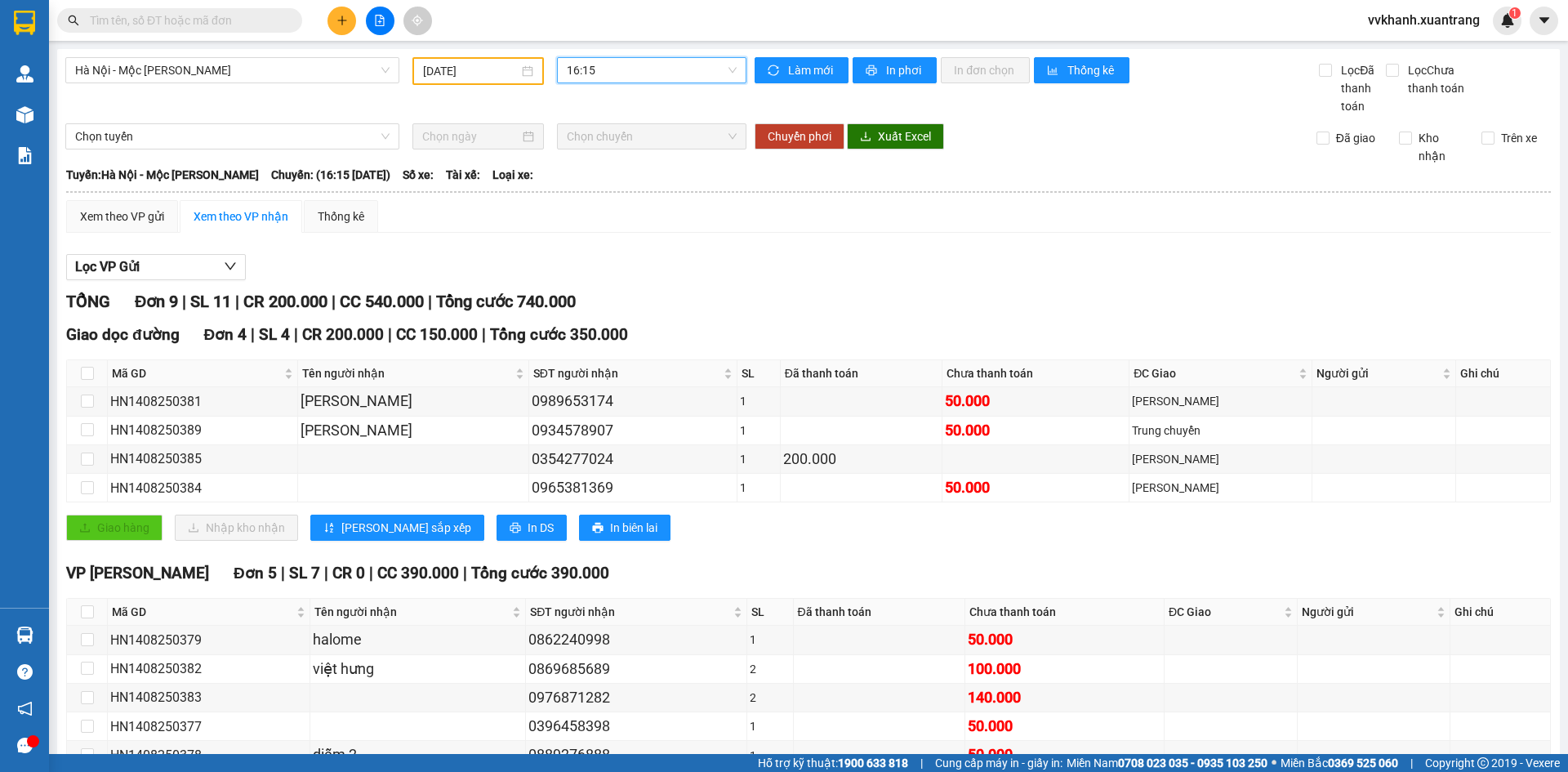
click at [653, 73] on span "16:15" at bounding box center [652, 70] width 170 height 25
click at [591, 227] on div "17:15" at bounding box center [625, 233] width 127 height 18
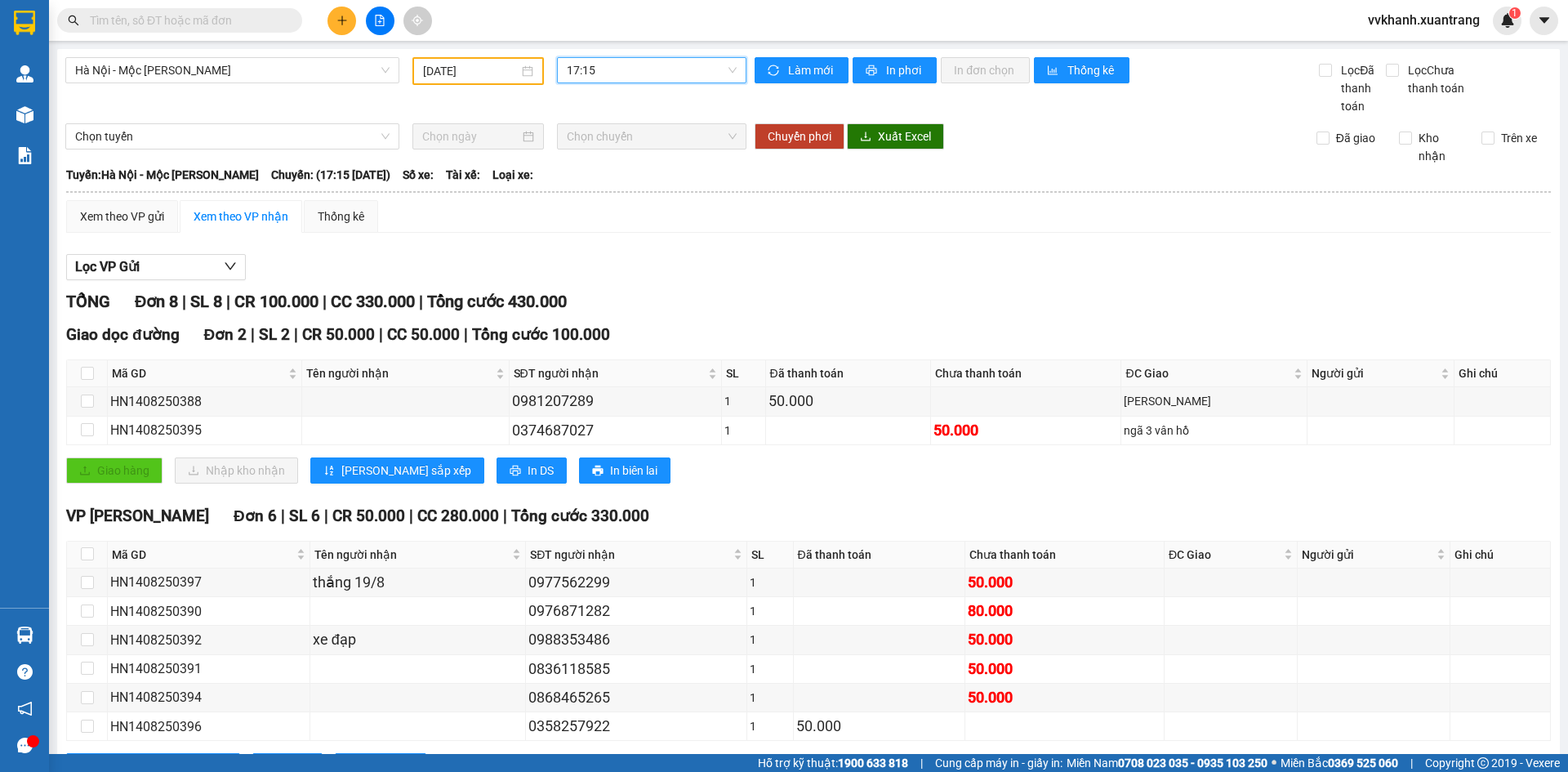
click at [582, 69] on span "17:15" at bounding box center [652, 70] width 170 height 25
click at [599, 256] on div "18:15" at bounding box center [625, 259] width 127 height 18
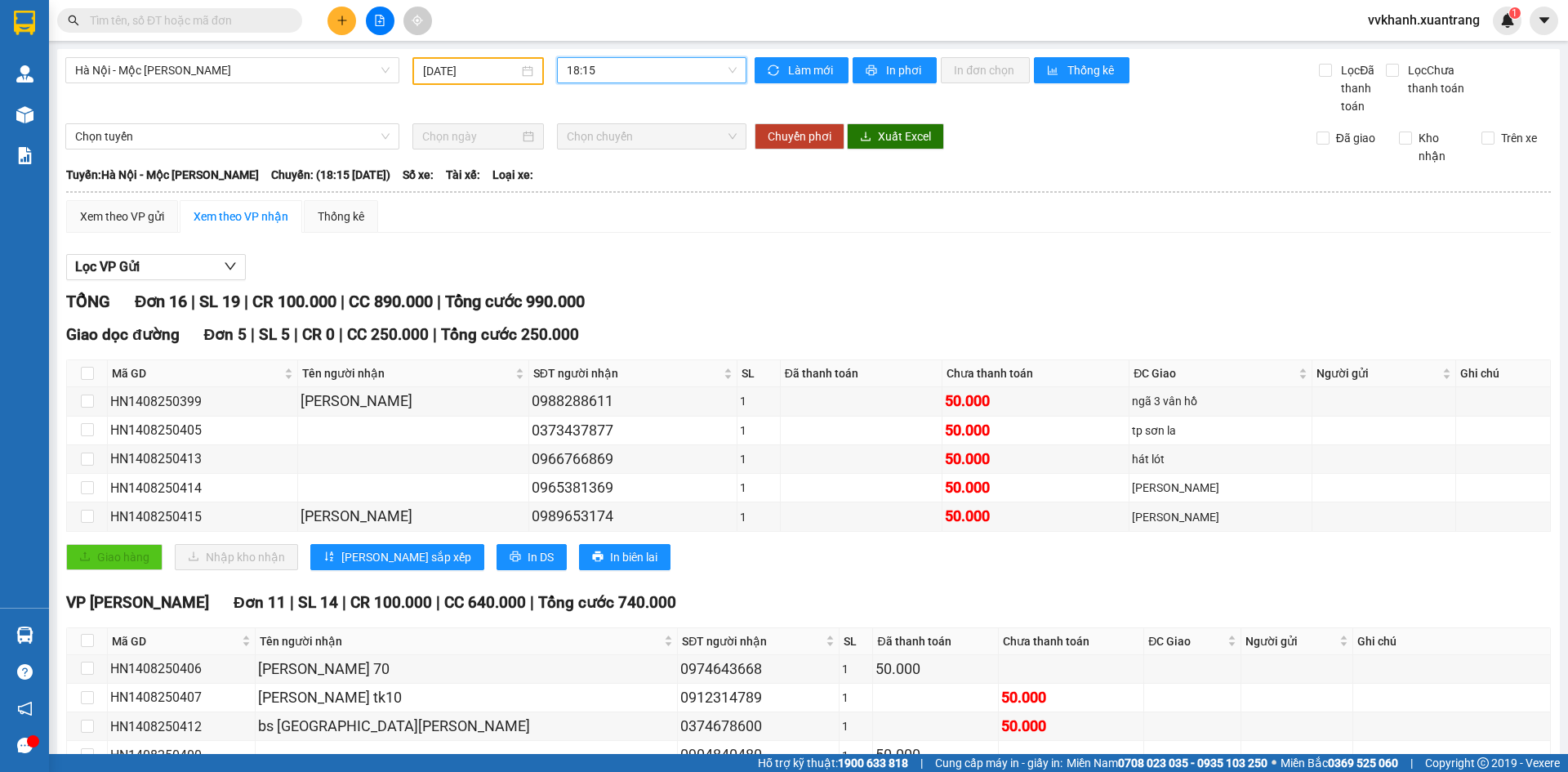
click at [644, 67] on span "18:15" at bounding box center [652, 70] width 170 height 25
click at [604, 284] on div "19:15" at bounding box center [625, 286] width 127 height 18
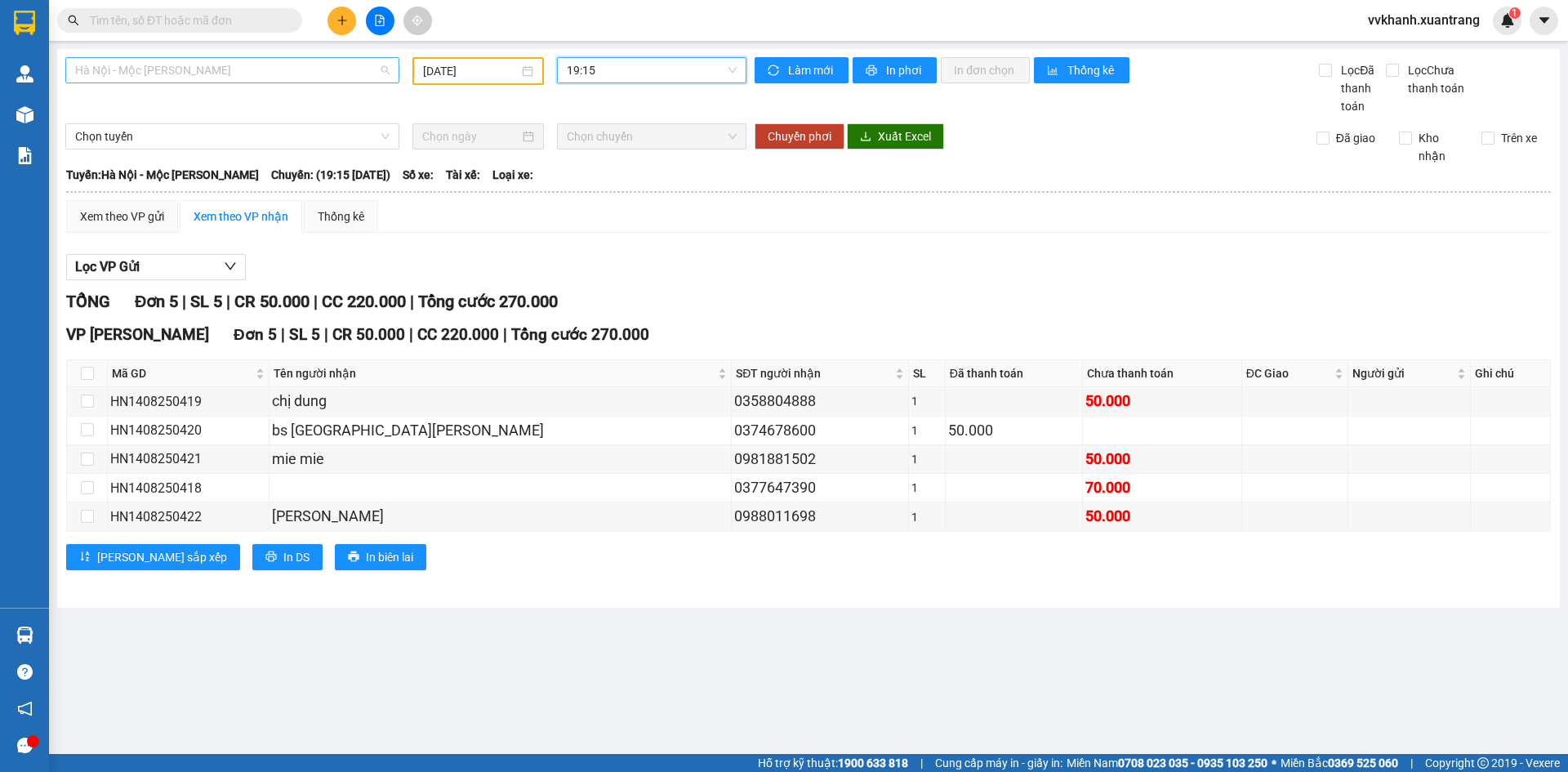
drag, startPoint x: 344, startPoint y: 75, endPoint x: 288, endPoint y: 98, distance: 60.5
click at [342, 75] on span "Hà Nội - Mộc Châu" at bounding box center [232, 70] width 314 height 25
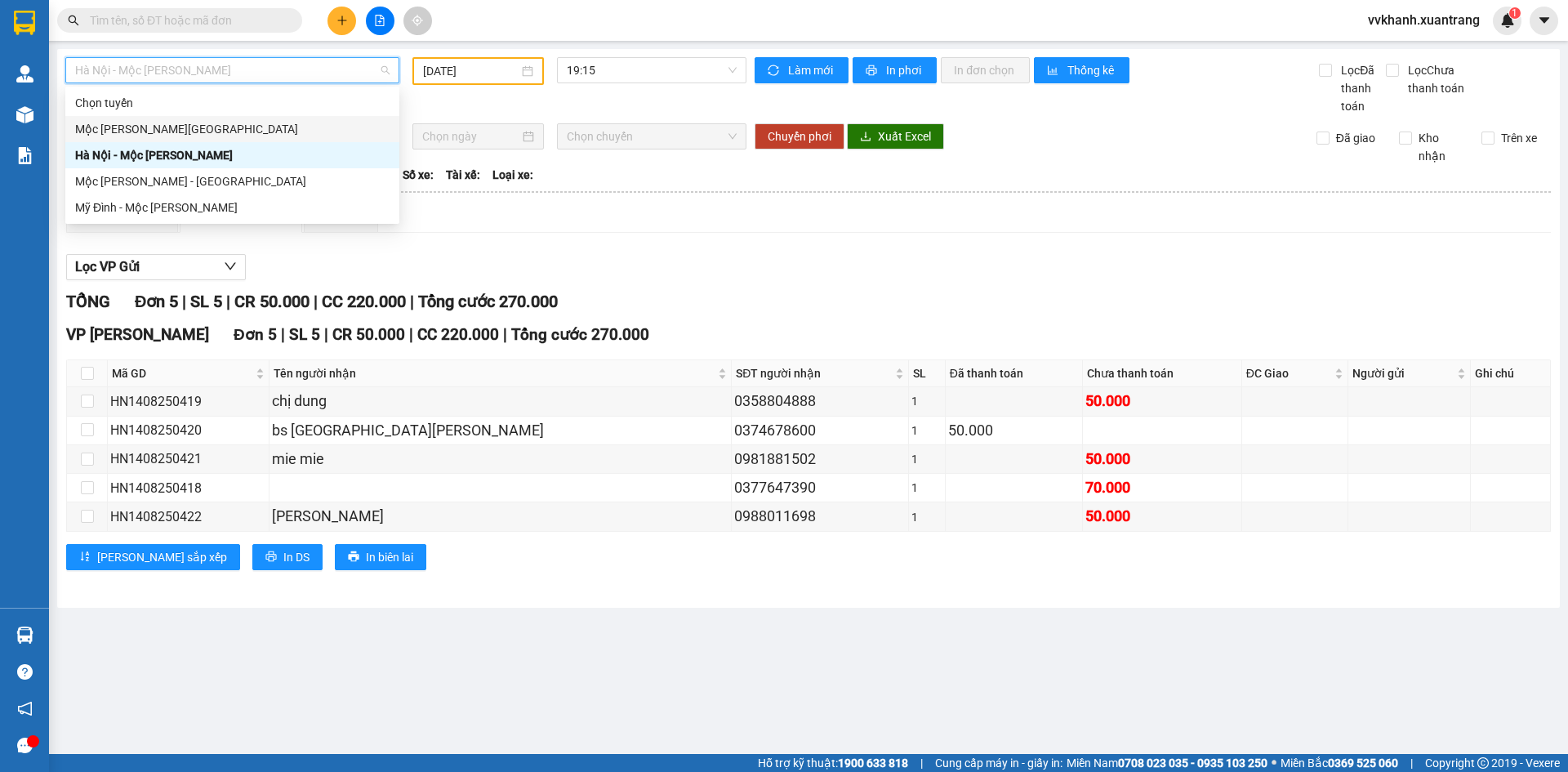
click at [190, 124] on div "Mộc Châu - Hà Nội" at bounding box center [232, 129] width 314 height 18
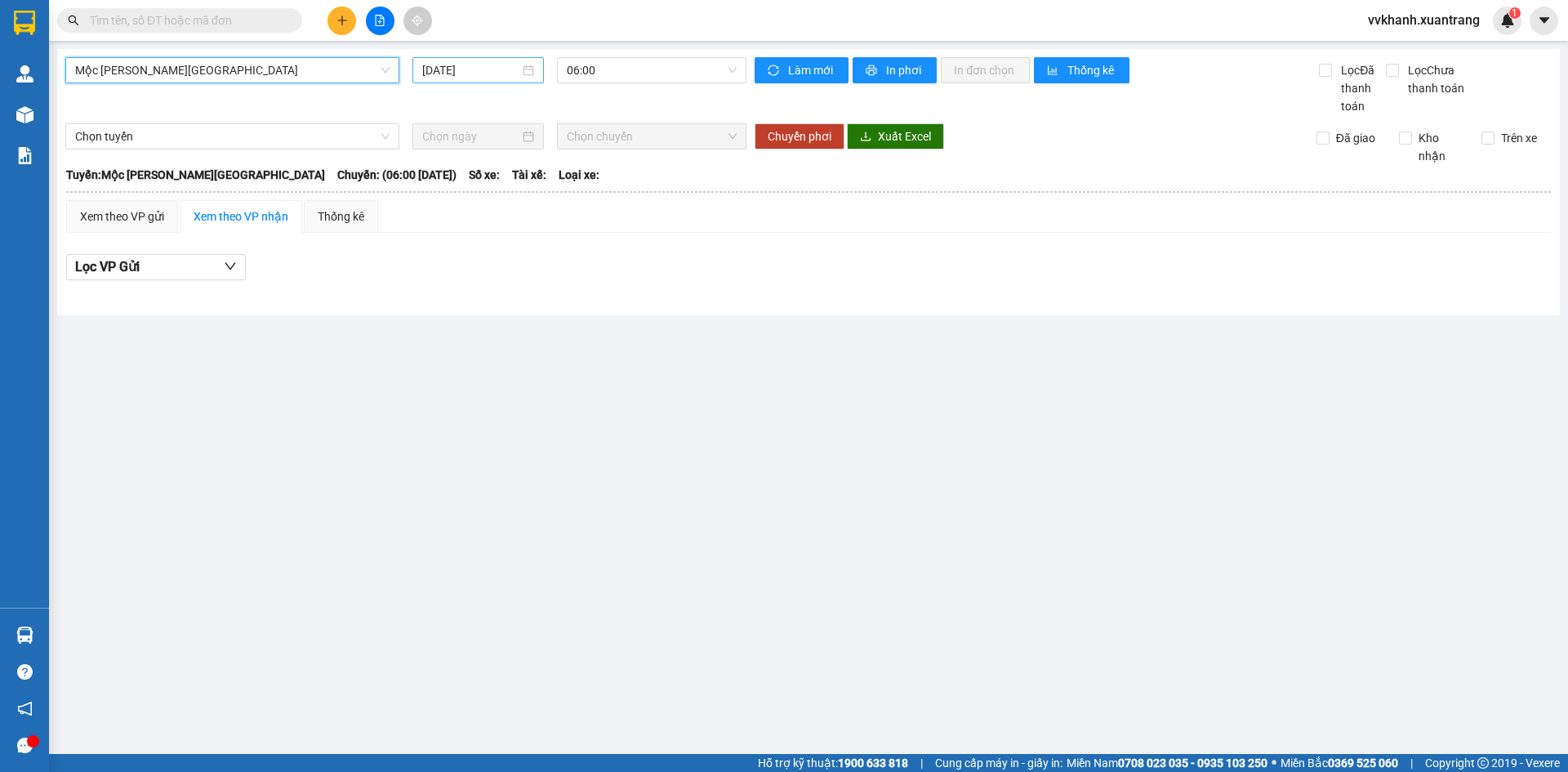
click at [480, 69] on input "15/08/2025" at bounding box center [470, 70] width 97 height 18
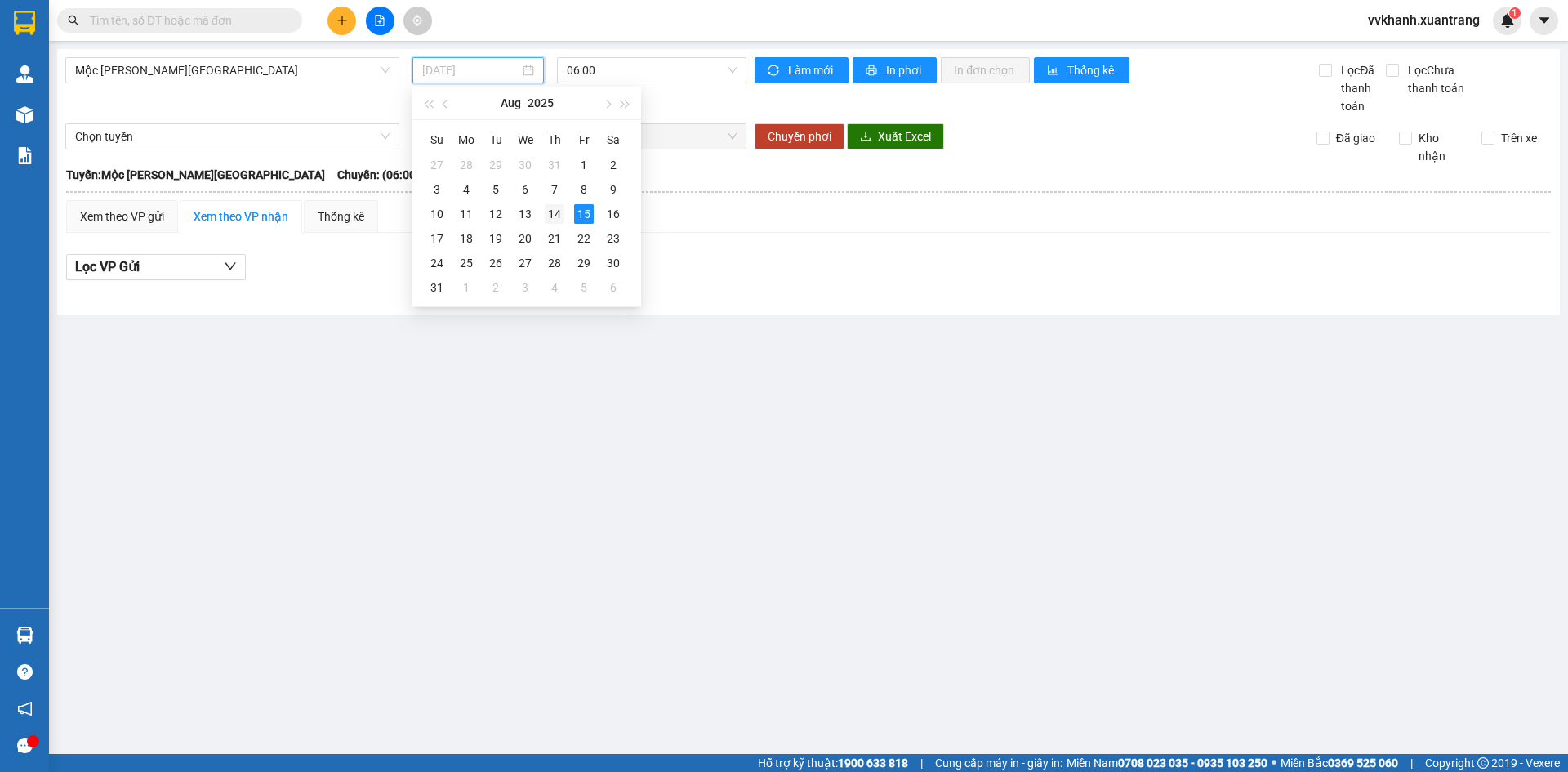
click at [559, 211] on div "14" at bounding box center [554, 214] width 19 height 19
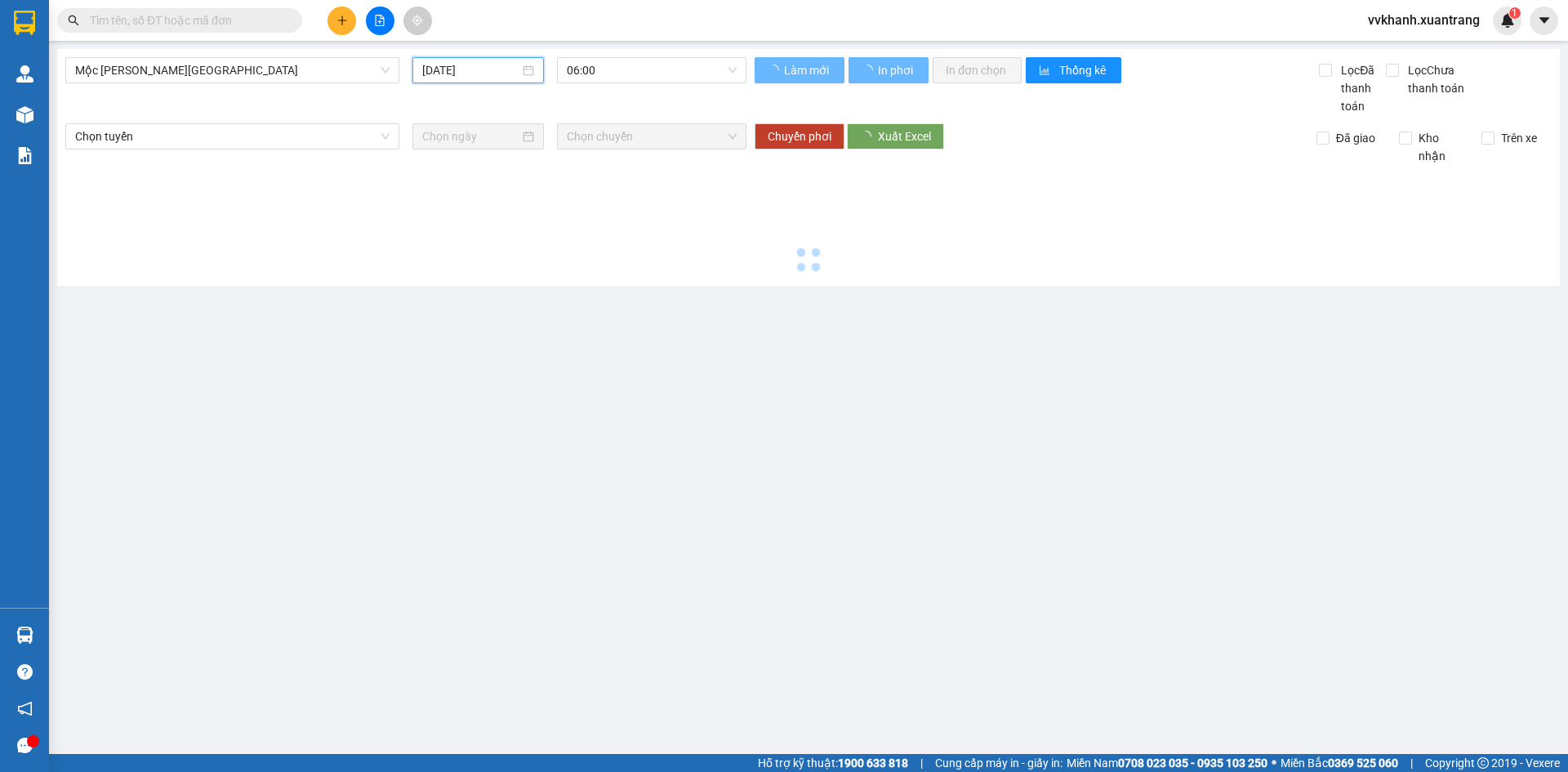
type input "14/08/2025"
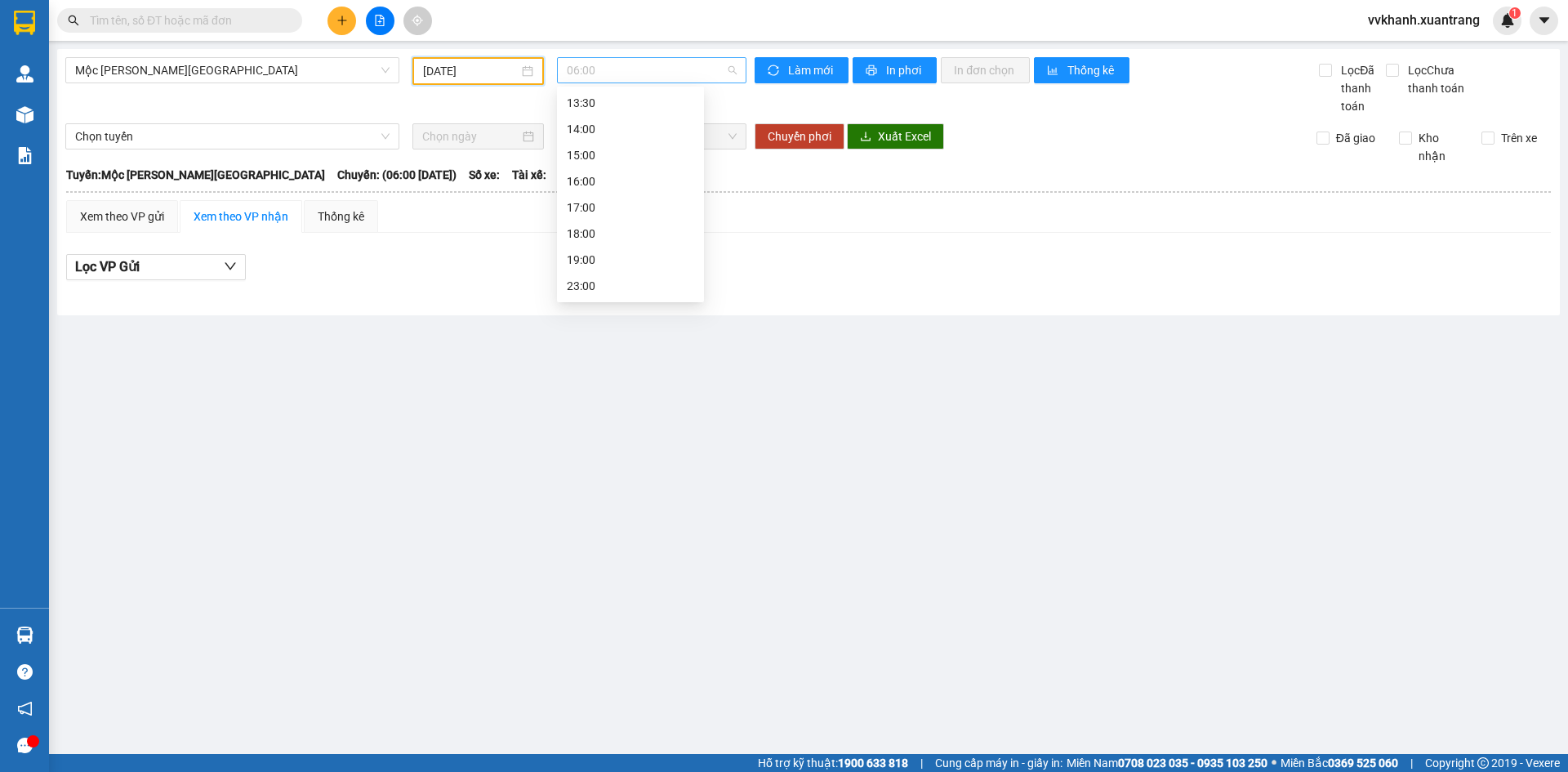
click at [591, 73] on span "06:00" at bounding box center [652, 70] width 170 height 25
click at [600, 125] on div "07:00" at bounding box center [630, 129] width 127 height 18
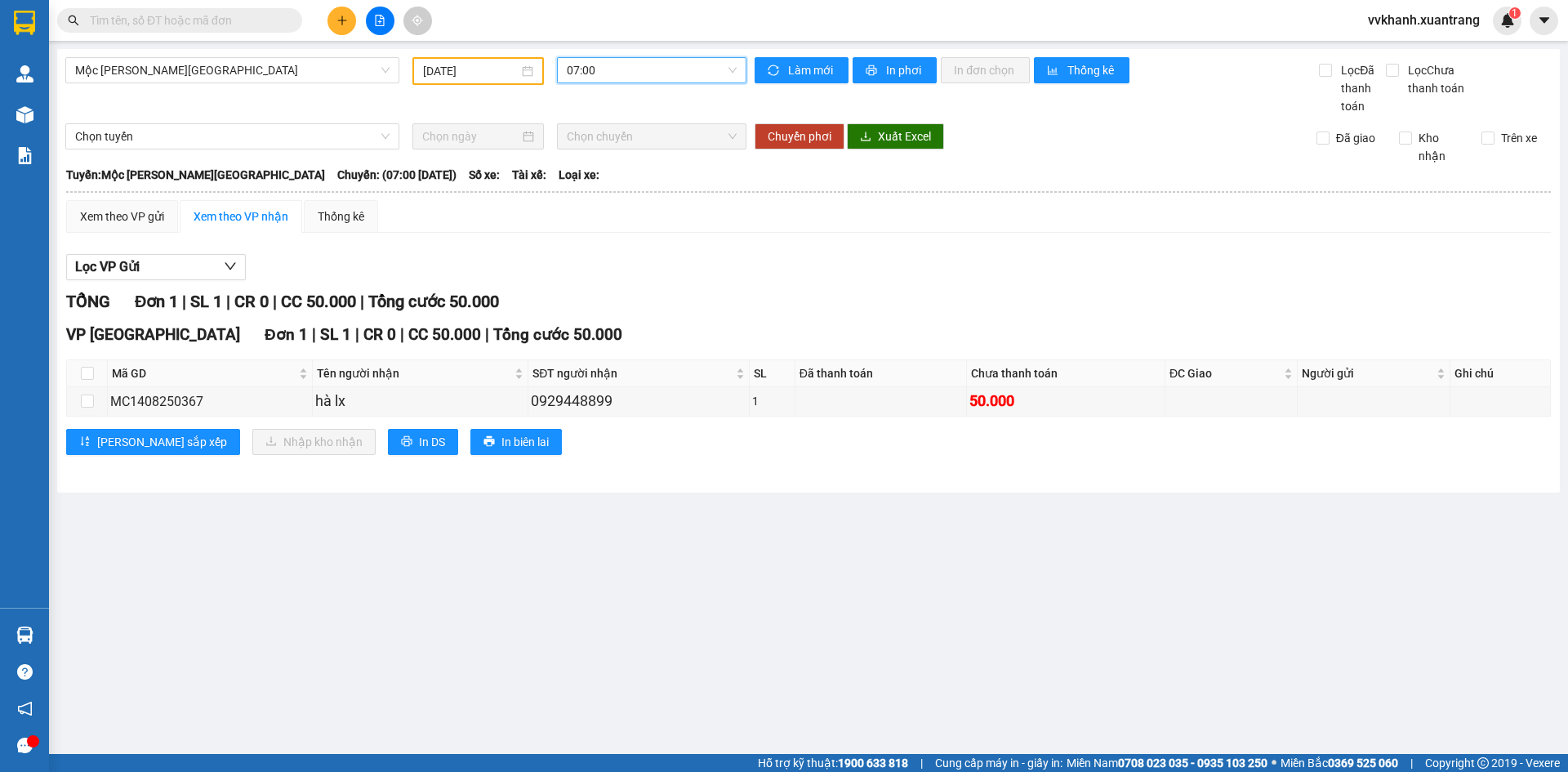
click at [597, 71] on span "07:00" at bounding box center [652, 70] width 170 height 25
click at [603, 108] on div "06:00" at bounding box center [630, 103] width 127 height 18
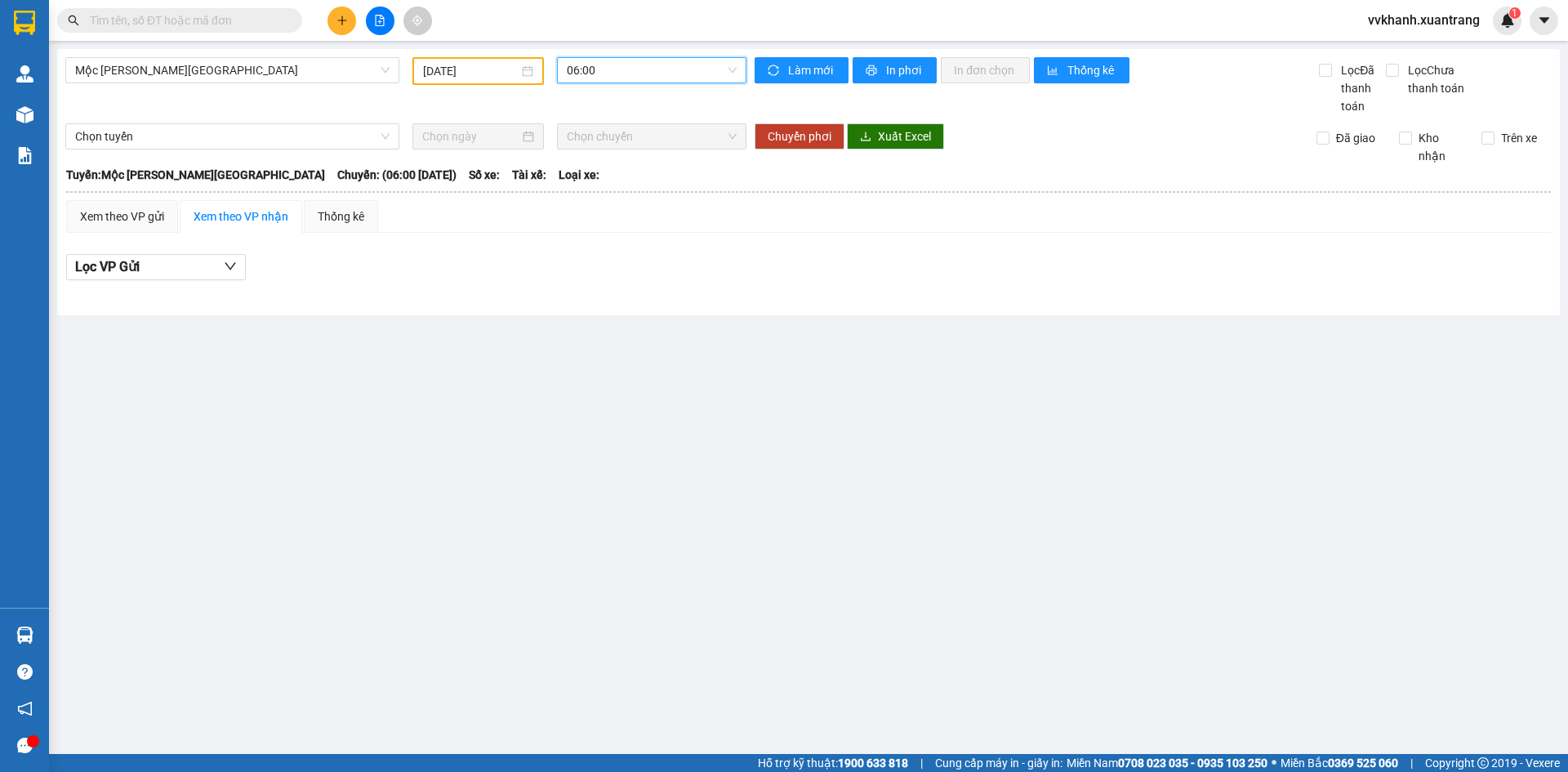
click at [599, 69] on span "06:00" at bounding box center [652, 70] width 170 height 25
click at [597, 127] on div "07:00" at bounding box center [630, 129] width 127 height 18
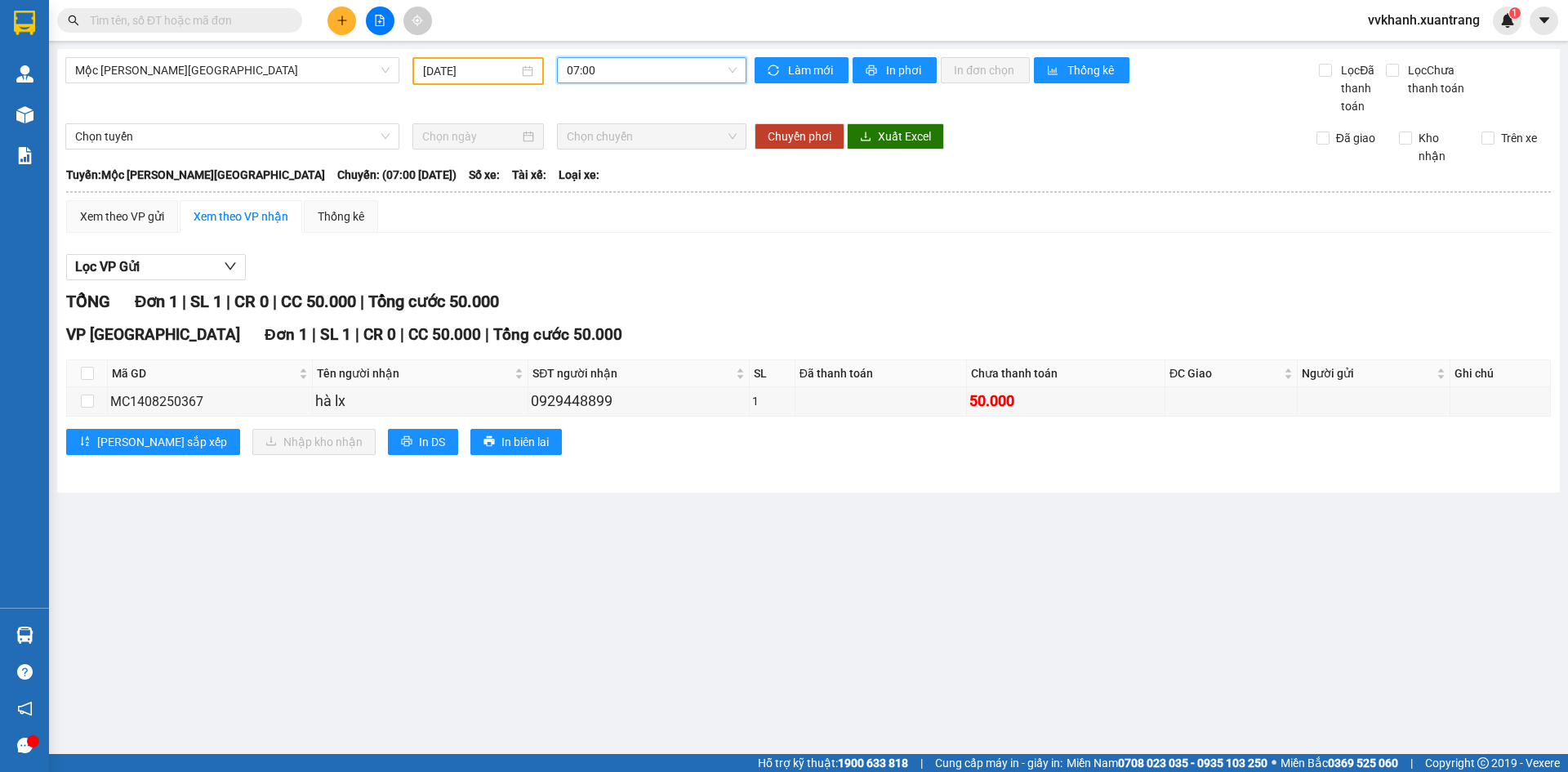
click at [605, 83] on div "Mộc Châu - Hà Nội 14/08/2025 07:00 07:00" at bounding box center [406, 86] width 682 height 58
click at [610, 76] on span "07:00" at bounding box center [652, 70] width 170 height 25
click at [607, 151] on div "08:00" at bounding box center [630, 155] width 127 height 18
click at [612, 62] on span "08:00" at bounding box center [652, 70] width 170 height 25
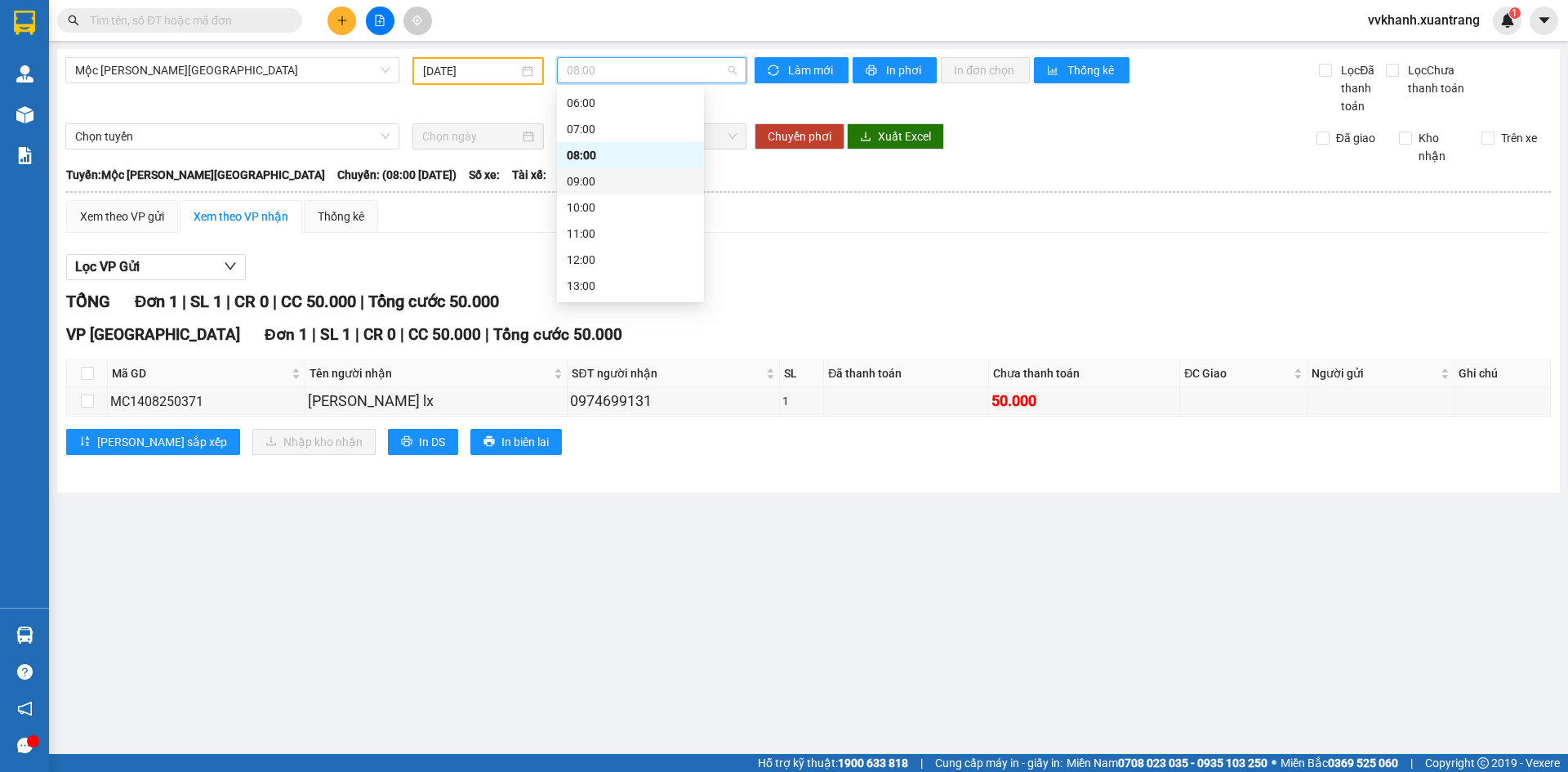
click at [609, 177] on div "09:00" at bounding box center [630, 181] width 127 height 18
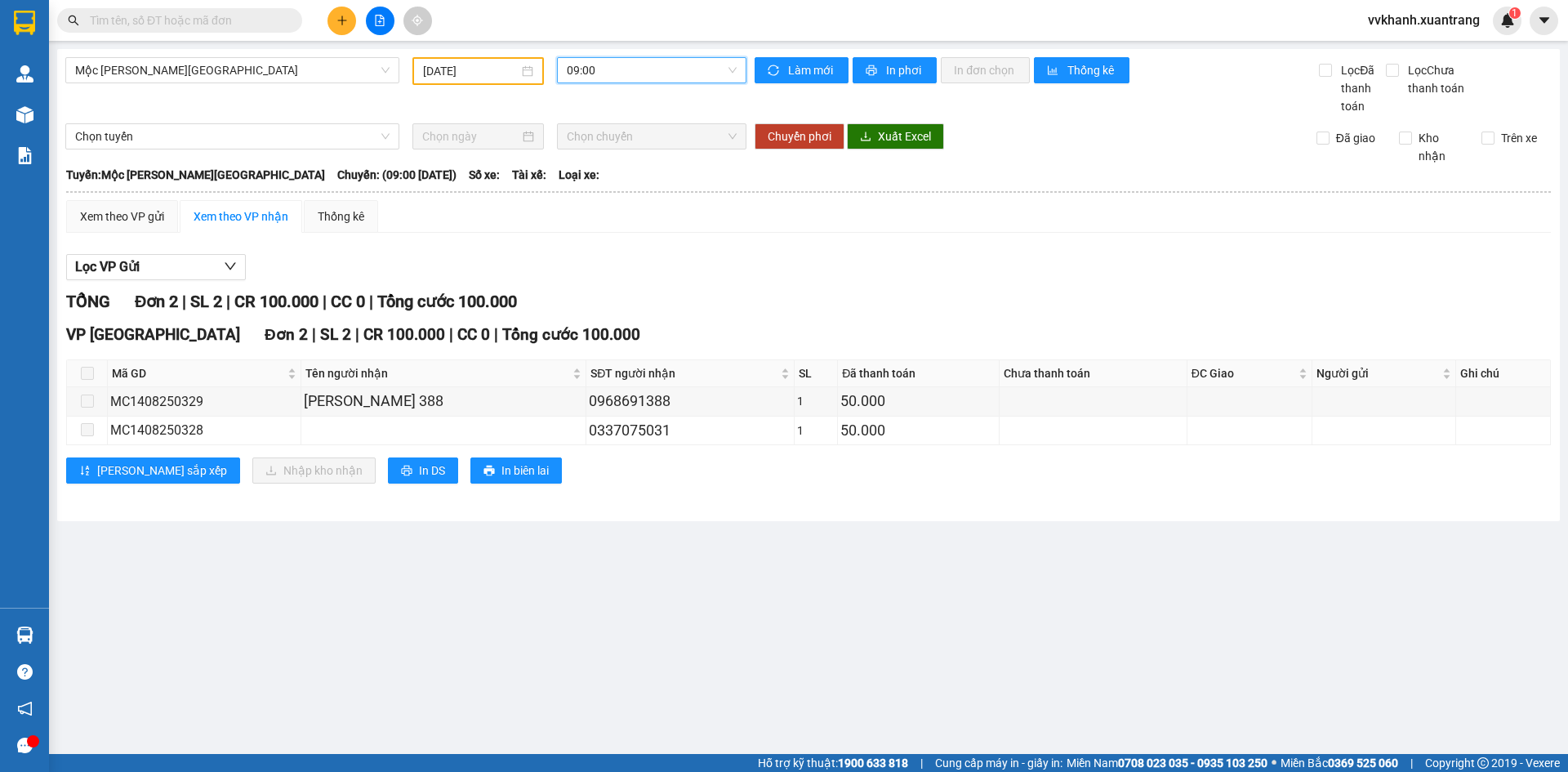
click at [610, 70] on span "09:00" at bounding box center [652, 70] width 170 height 25
click at [601, 200] on div "10:00" at bounding box center [630, 208] width 127 height 18
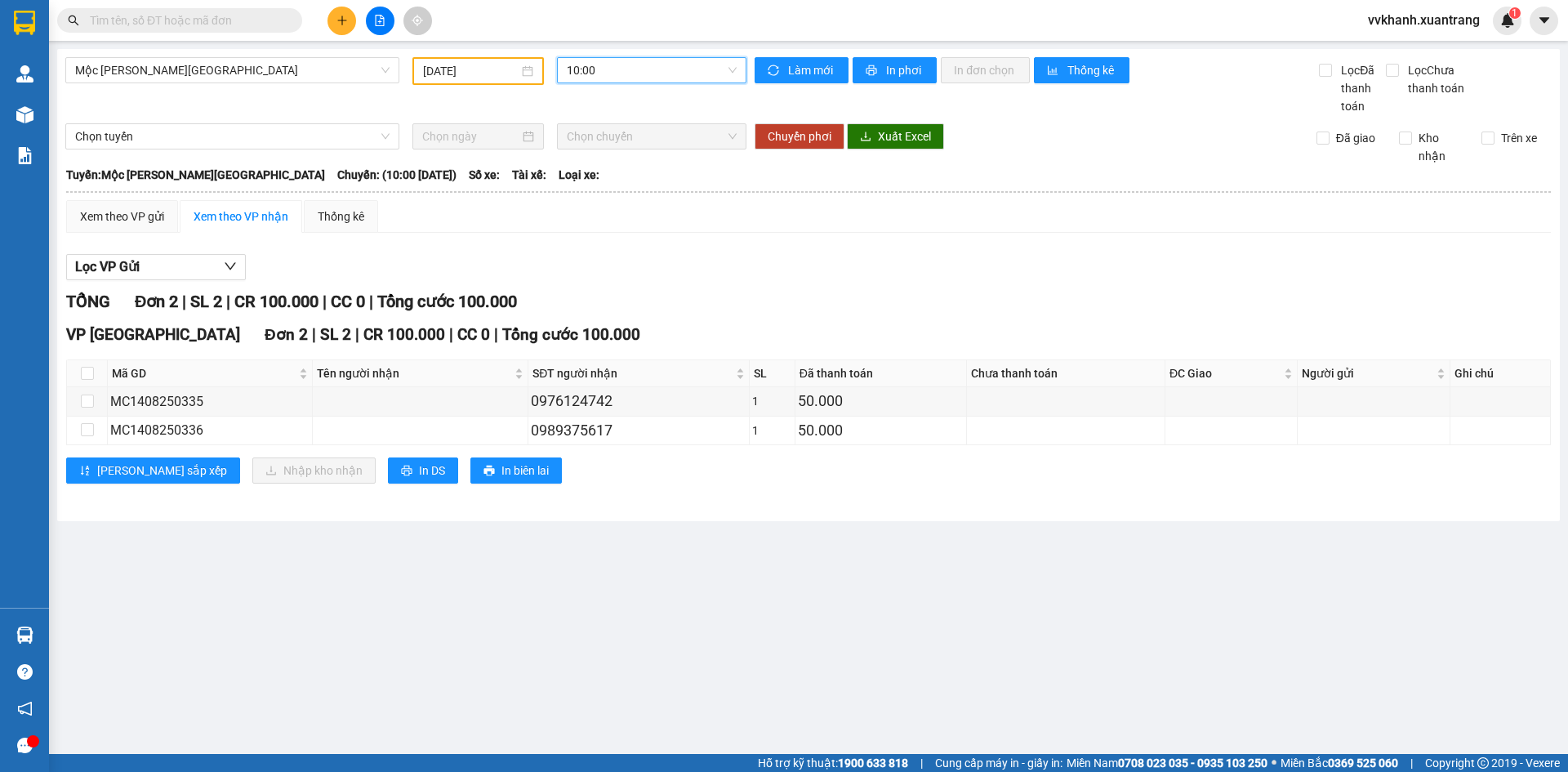
click at [609, 75] on span "10:00" at bounding box center [652, 70] width 170 height 25
click at [609, 230] on div "11:00" at bounding box center [630, 233] width 127 height 18
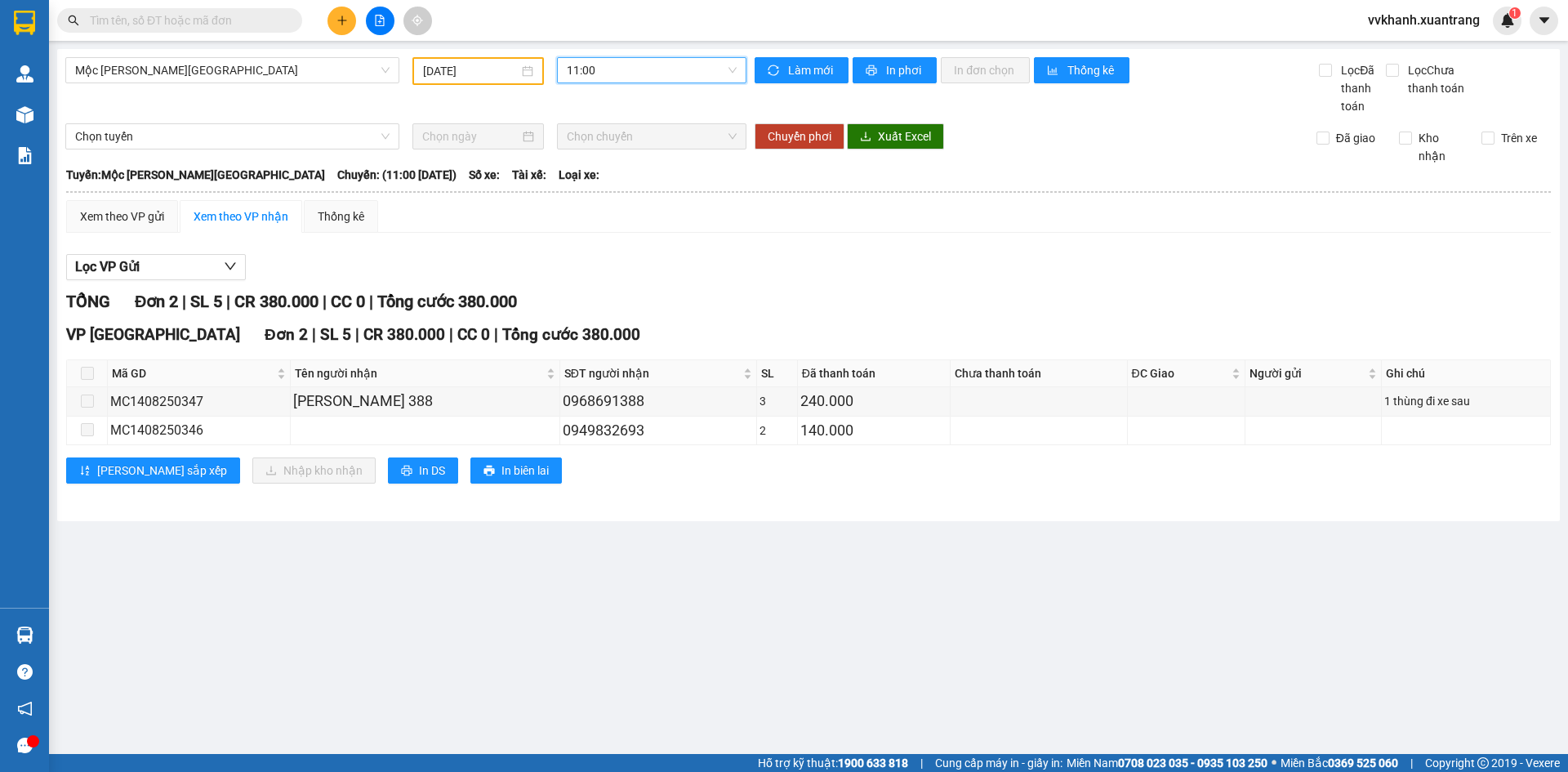
click at [611, 74] on span "11:00" at bounding box center [652, 70] width 170 height 25
click at [611, 258] on div "12:00" at bounding box center [630, 259] width 127 height 18
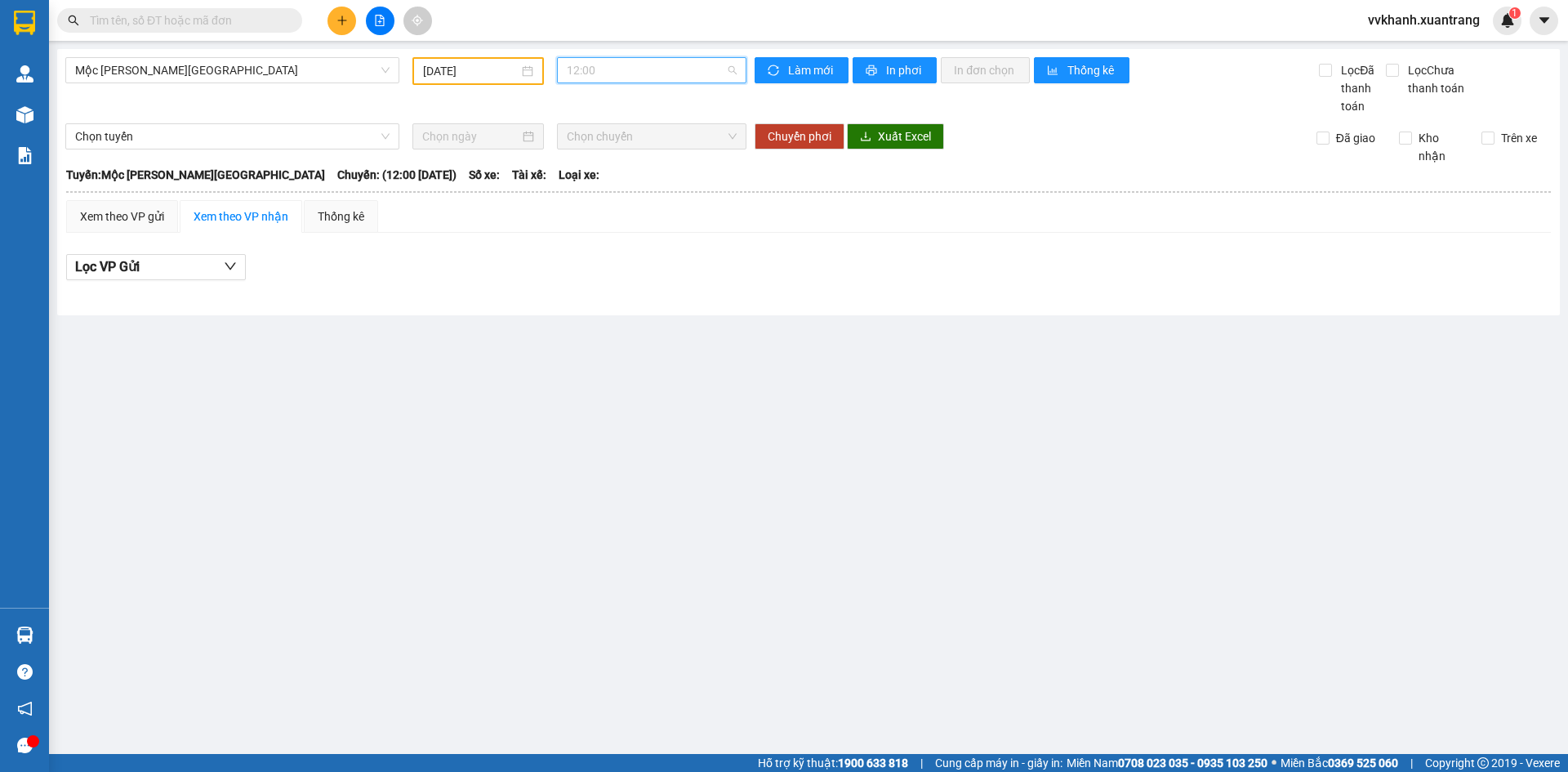
click at [595, 74] on span "12:00" at bounding box center [652, 70] width 170 height 25
click at [600, 209] on div "13:00" at bounding box center [630, 204] width 127 height 18
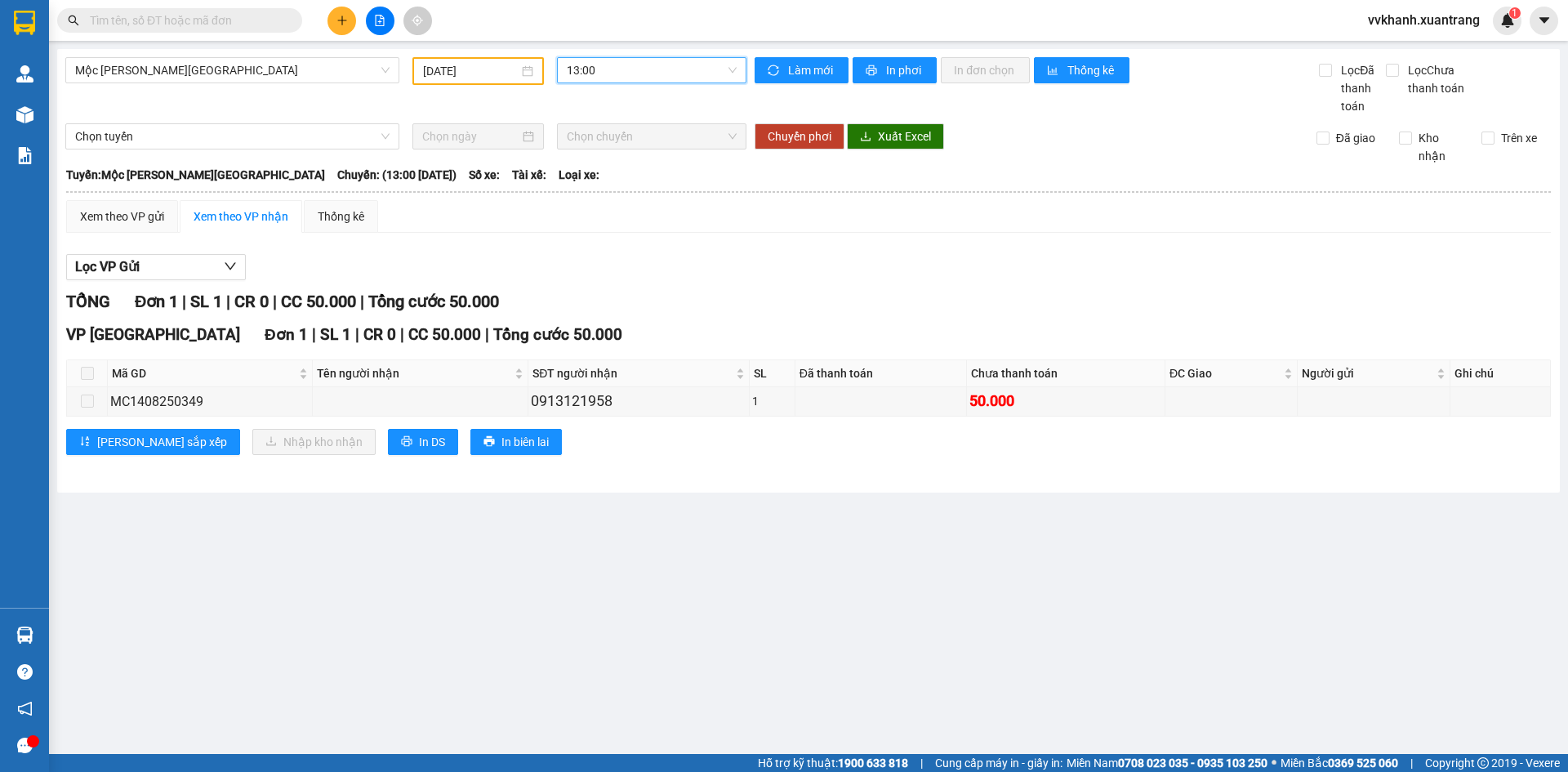
click at [607, 72] on span "13:00" at bounding box center [652, 70] width 170 height 25
click at [625, 218] on div "13:30" at bounding box center [631, 230] width 147 height 26
click at [626, 71] on span "13:30" at bounding box center [652, 70] width 170 height 25
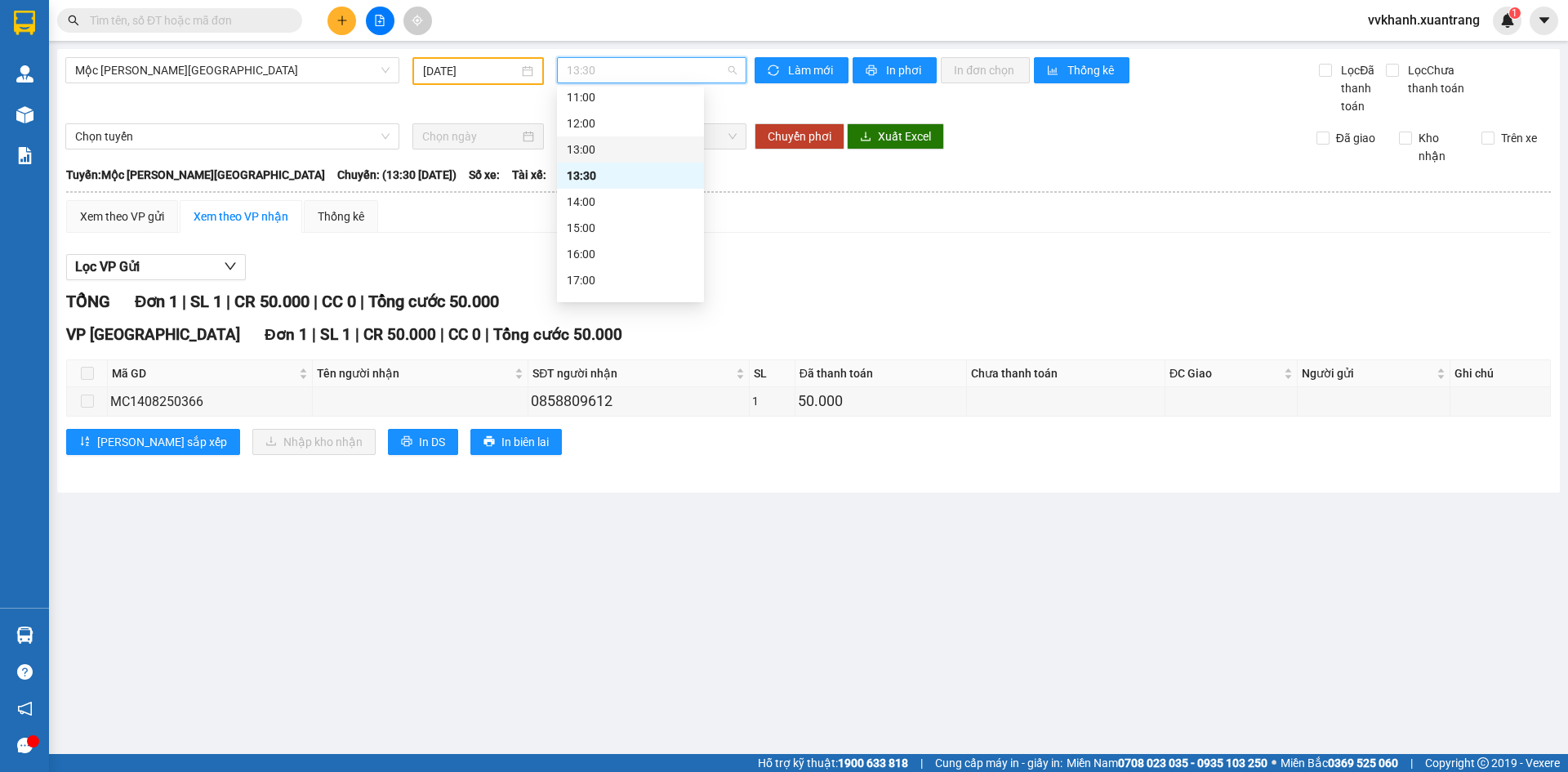
scroll to position [189, 0]
click at [632, 163] on div "14:00" at bounding box center [631, 175] width 147 height 26
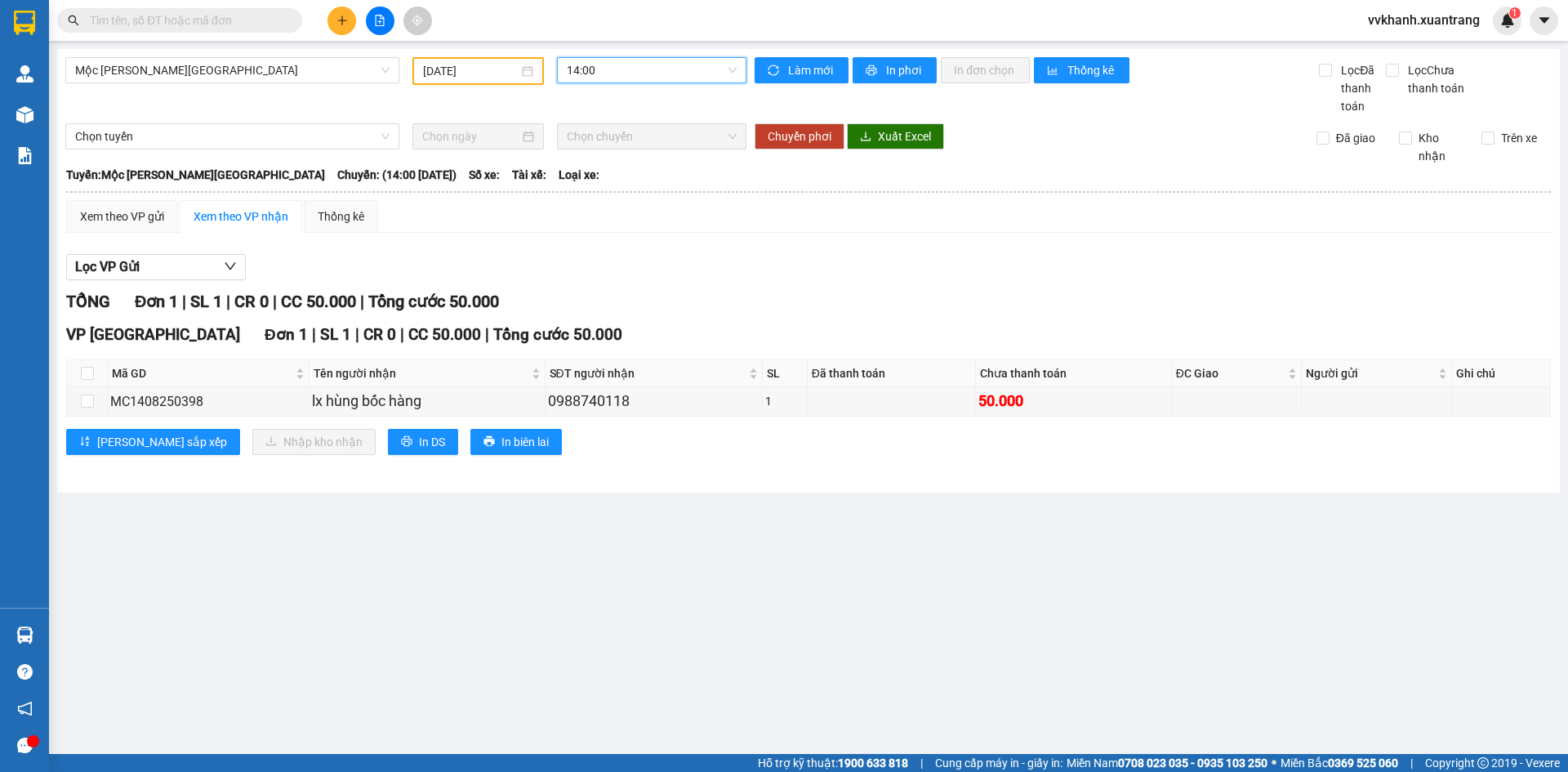
click at [631, 74] on span "14:00" at bounding box center [652, 70] width 170 height 25
click at [625, 200] on div "15:00" at bounding box center [630, 201] width 127 height 18
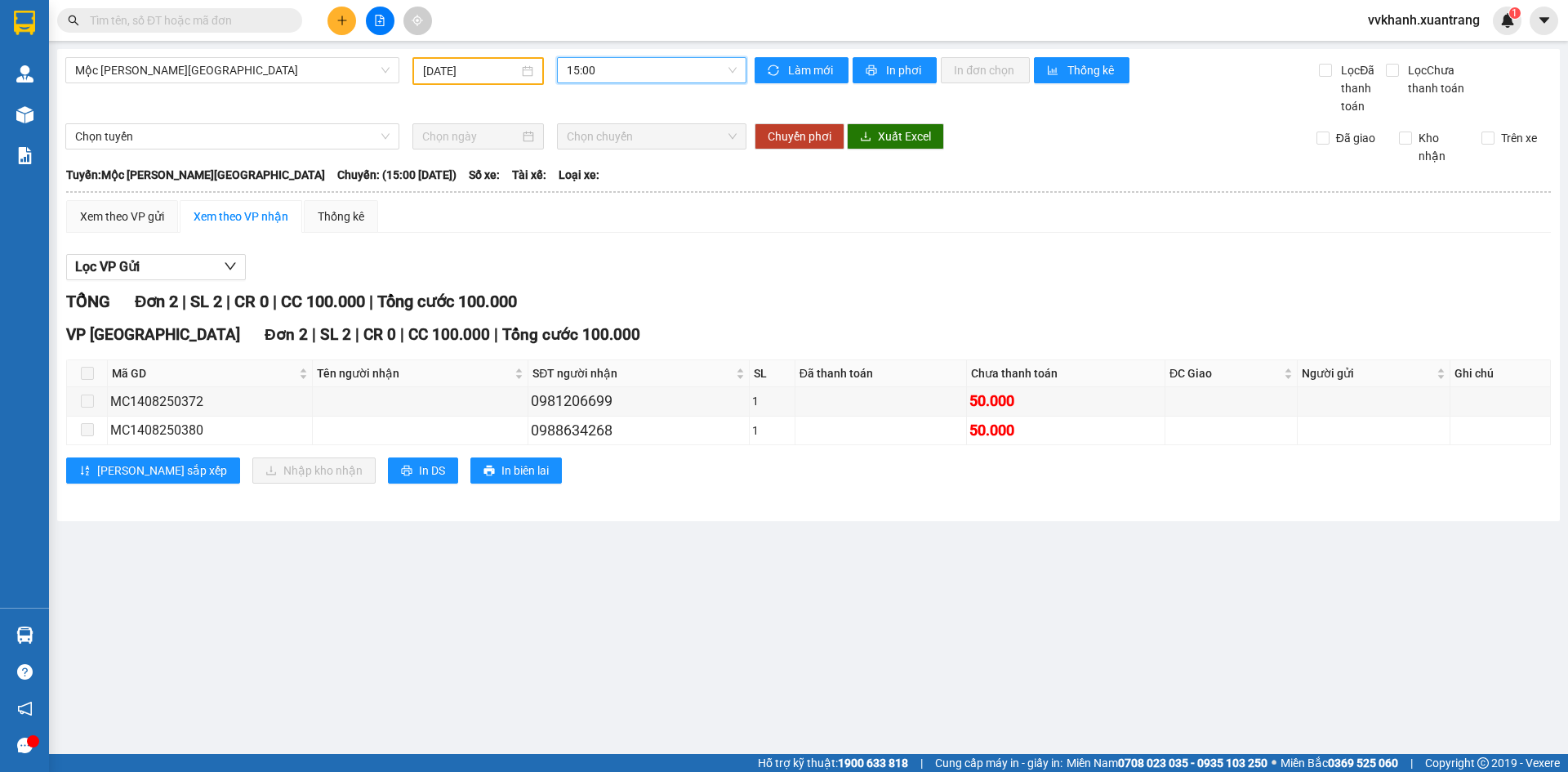
click at [630, 72] on span "15:00" at bounding box center [652, 70] width 170 height 25
click at [631, 180] on div "16:00" at bounding box center [630, 181] width 127 height 18
drag, startPoint x: 622, startPoint y: 74, endPoint x: 605, endPoint y: 67, distance: 18.4
click at [605, 67] on span "16:00" at bounding box center [652, 70] width 170 height 25
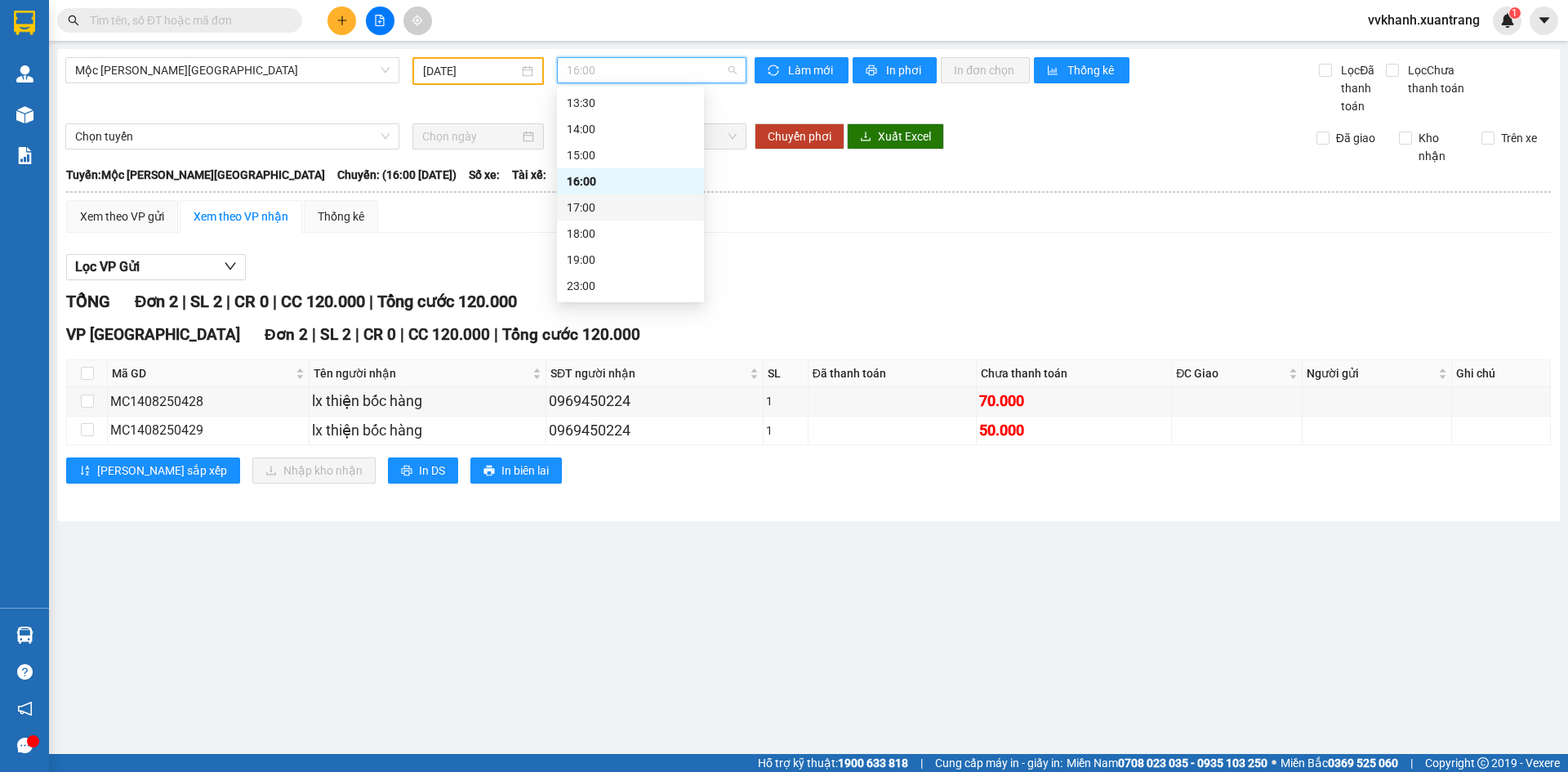
click at [613, 211] on div "17:00" at bounding box center [630, 208] width 127 height 18
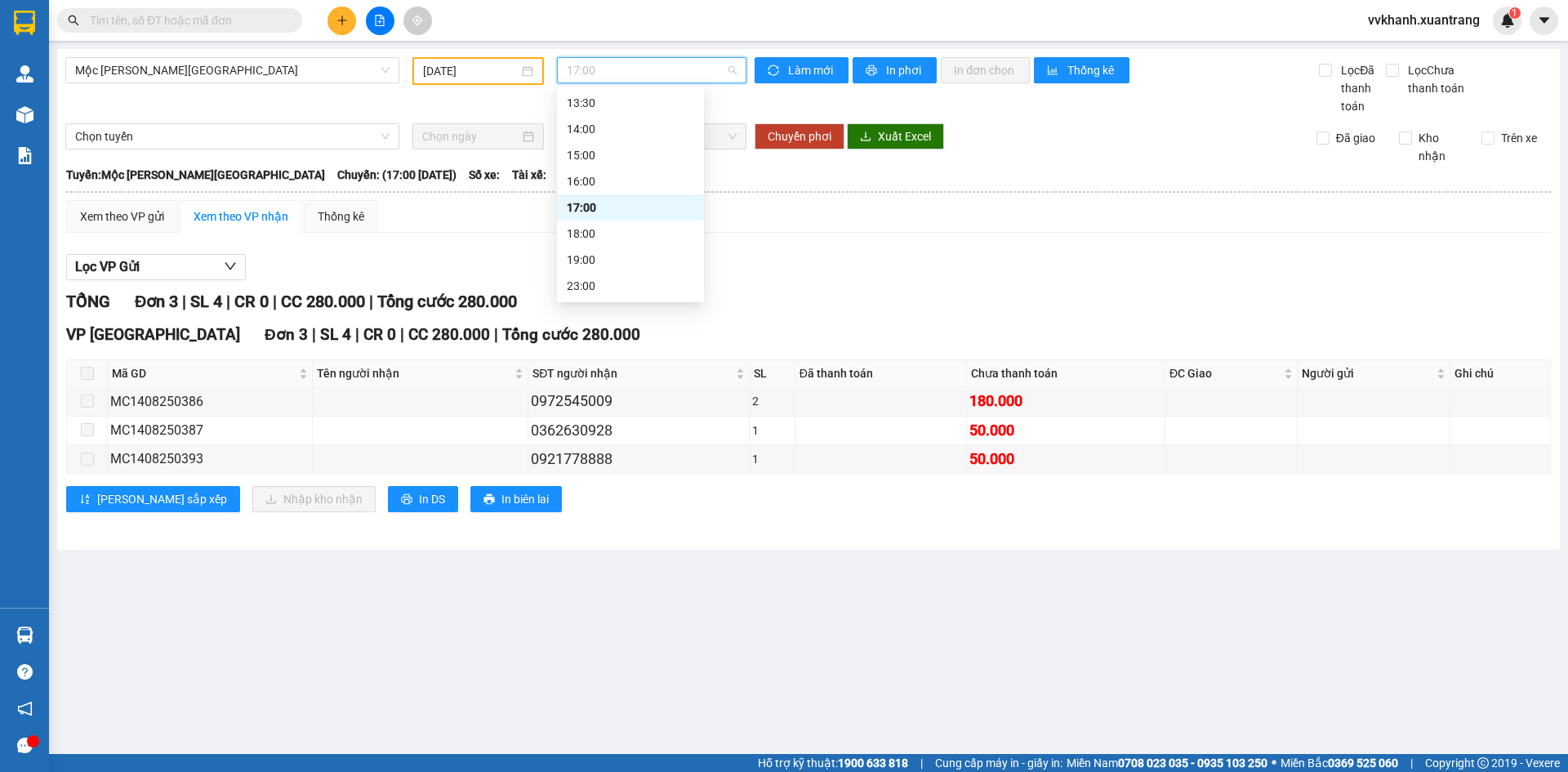
click at [620, 62] on span "17:00" at bounding box center [652, 70] width 170 height 25
click at [626, 230] on div "18:00" at bounding box center [630, 233] width 127 height 18
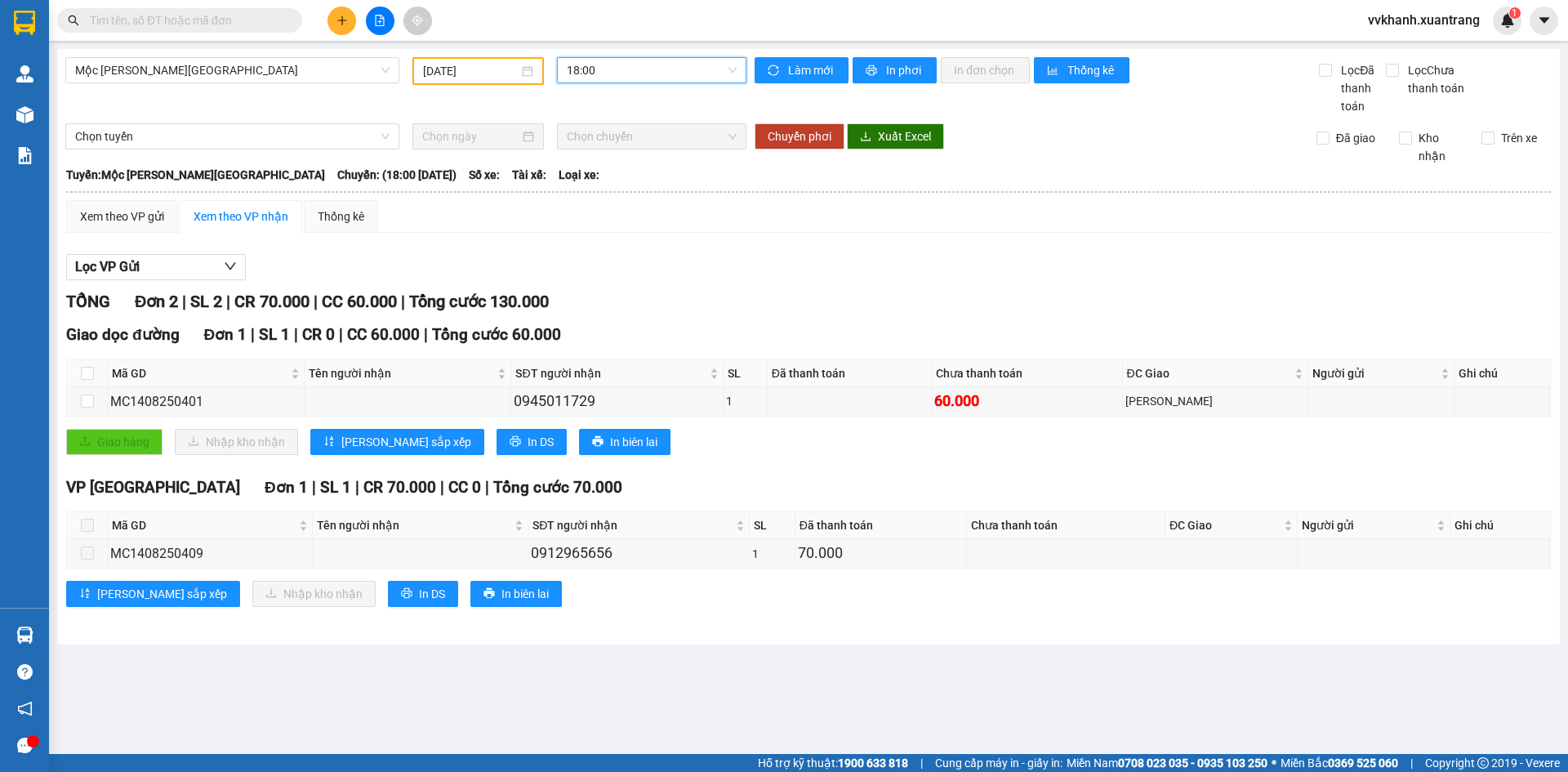
click at [611, 73] on span "18:00" at bounding box center [652, 70] width 170 height 25
click at [626, 251] on div "19:00" at bounding box center [630, 259] width 127 height 18
